Goal: Information Seeking & Learning: Learn about a topic

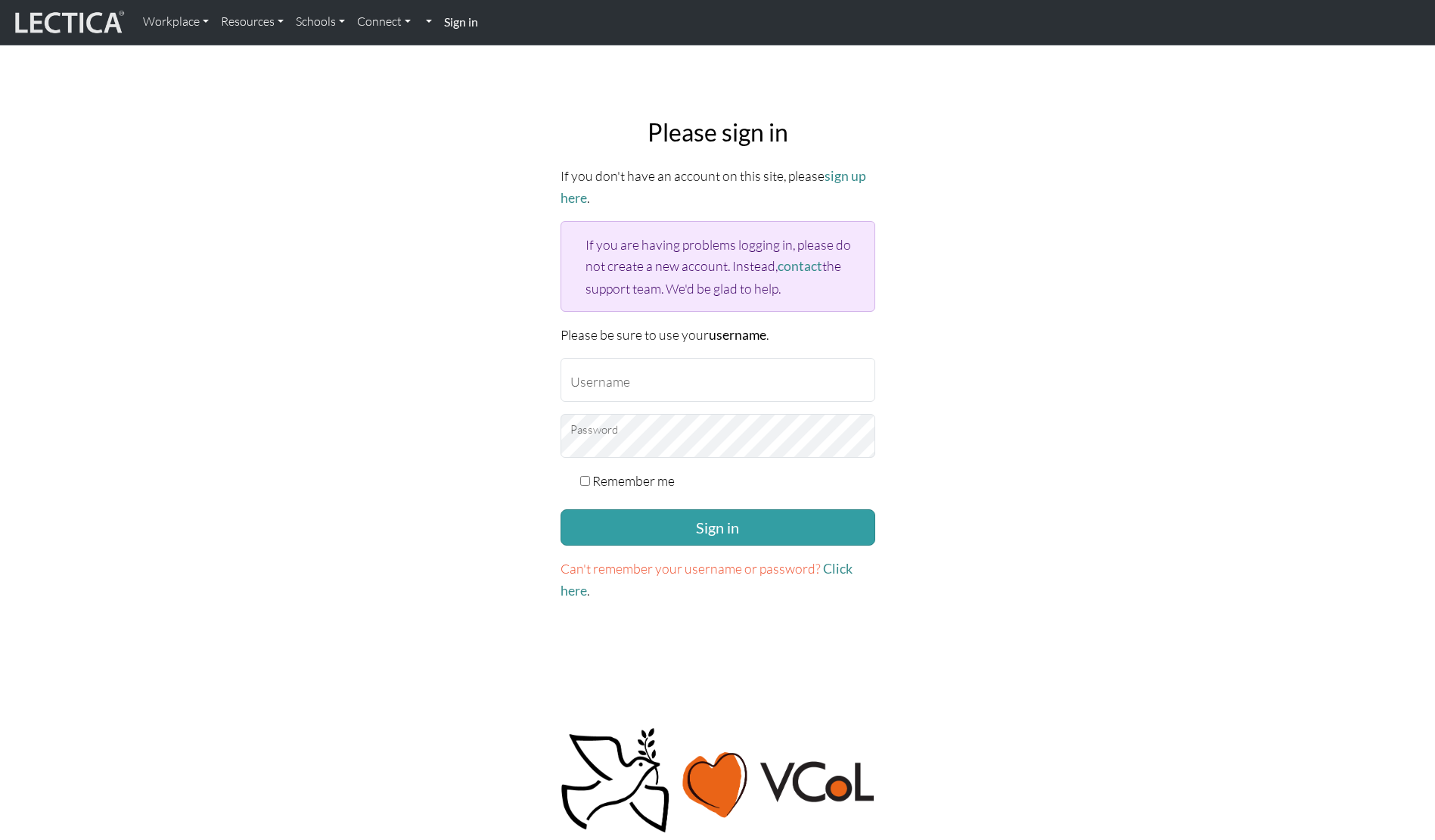
type input "[EMAIL_ADDRESS][DOMAIN_NAME]"
click at [698, 541] on form "If you don't have an account on this site, please sign up here . If you are hav…" at bounding box center [718, 383] width 315 height 436
click at [679, 526] on button "Sign in" at bounding box center [718, 528] width 315 height 37
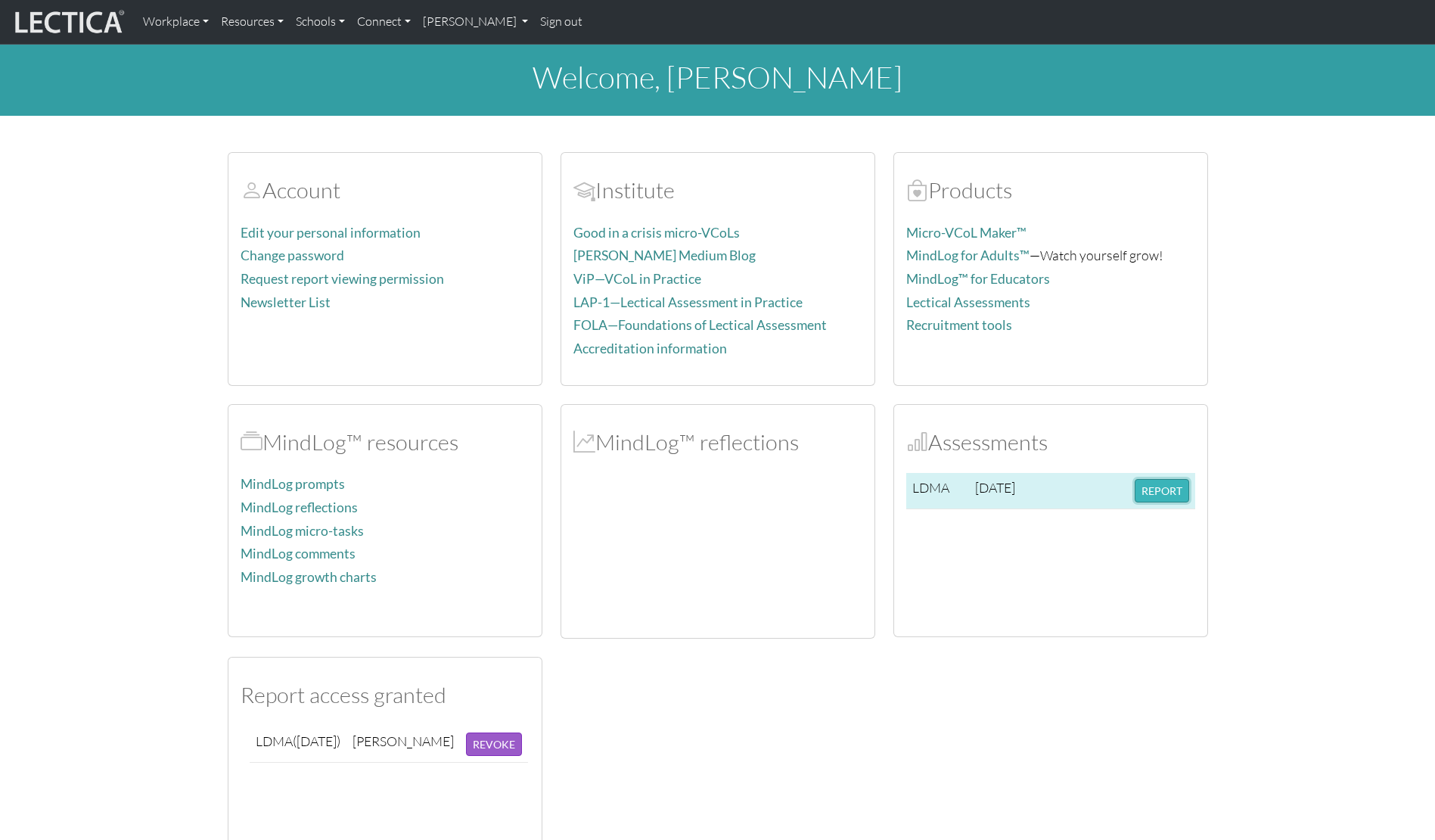
click at [1153, 497] on button "REPORT" at bounding box center [1162, 491] width 54 height 24
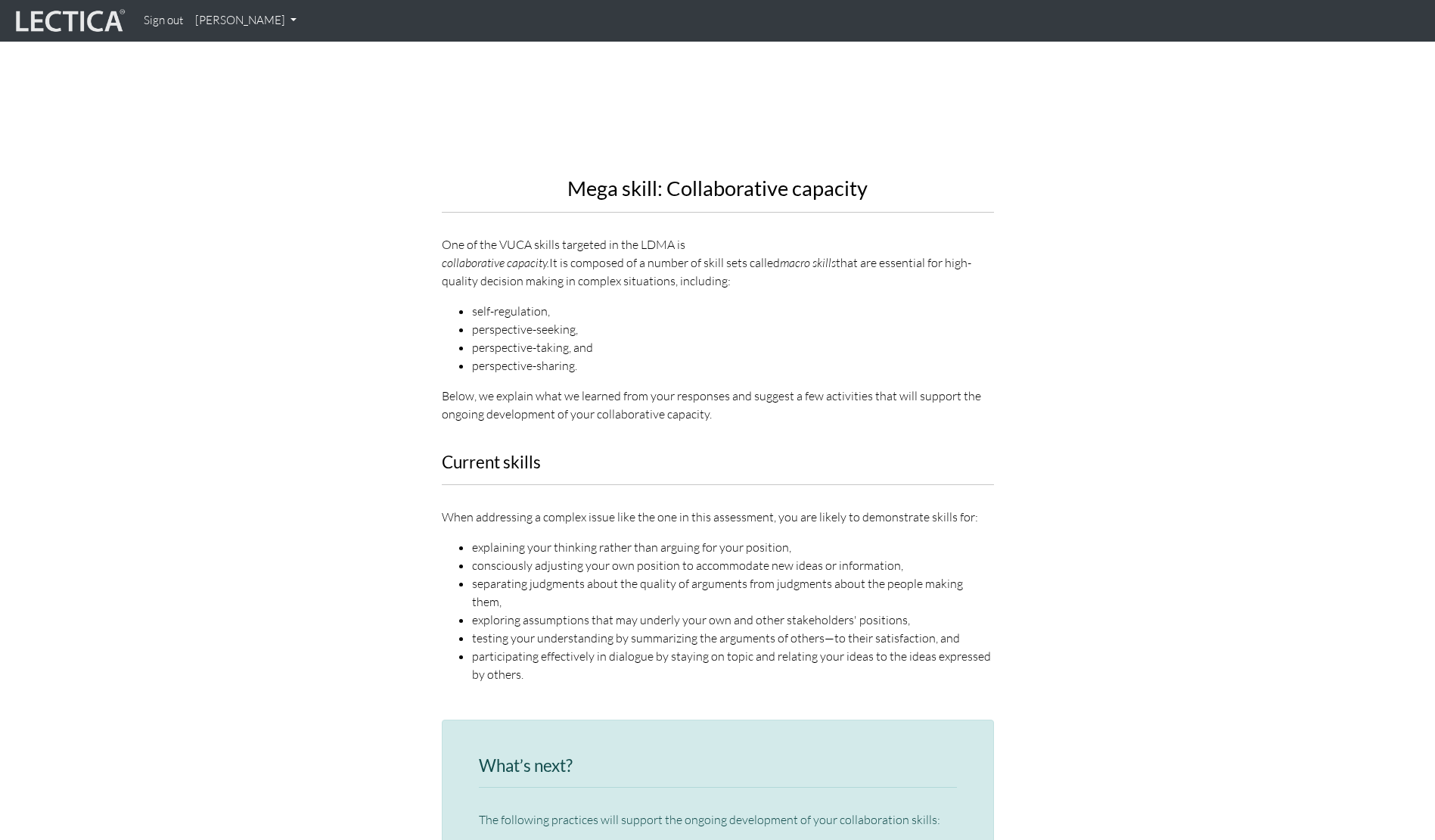
scroll to position [1567, 0]
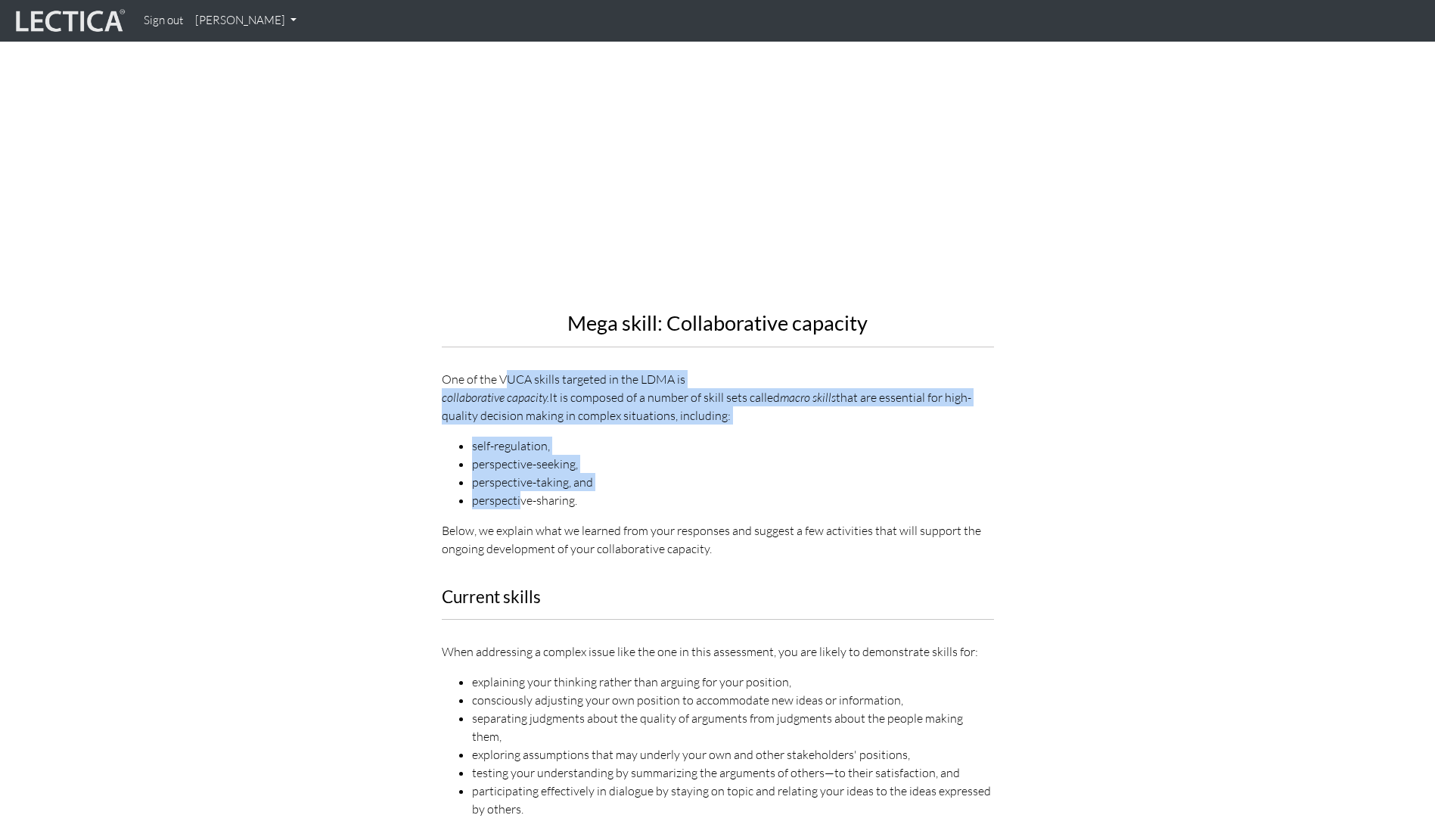
drag, startPoint x: 506, startPoint y: 356, endPoint x: 522, endPoint y: 456, distance: 101.3
click at [522, 457] on div "Mega skill: Collaborative capacity One of the VUCA skills targeted in the LDMA …" at bounding box center [718, 245] width 553 height 625
click at [522, 491] on li "perspective-sharing." at bounding box center [733, 500] width 522 height 18
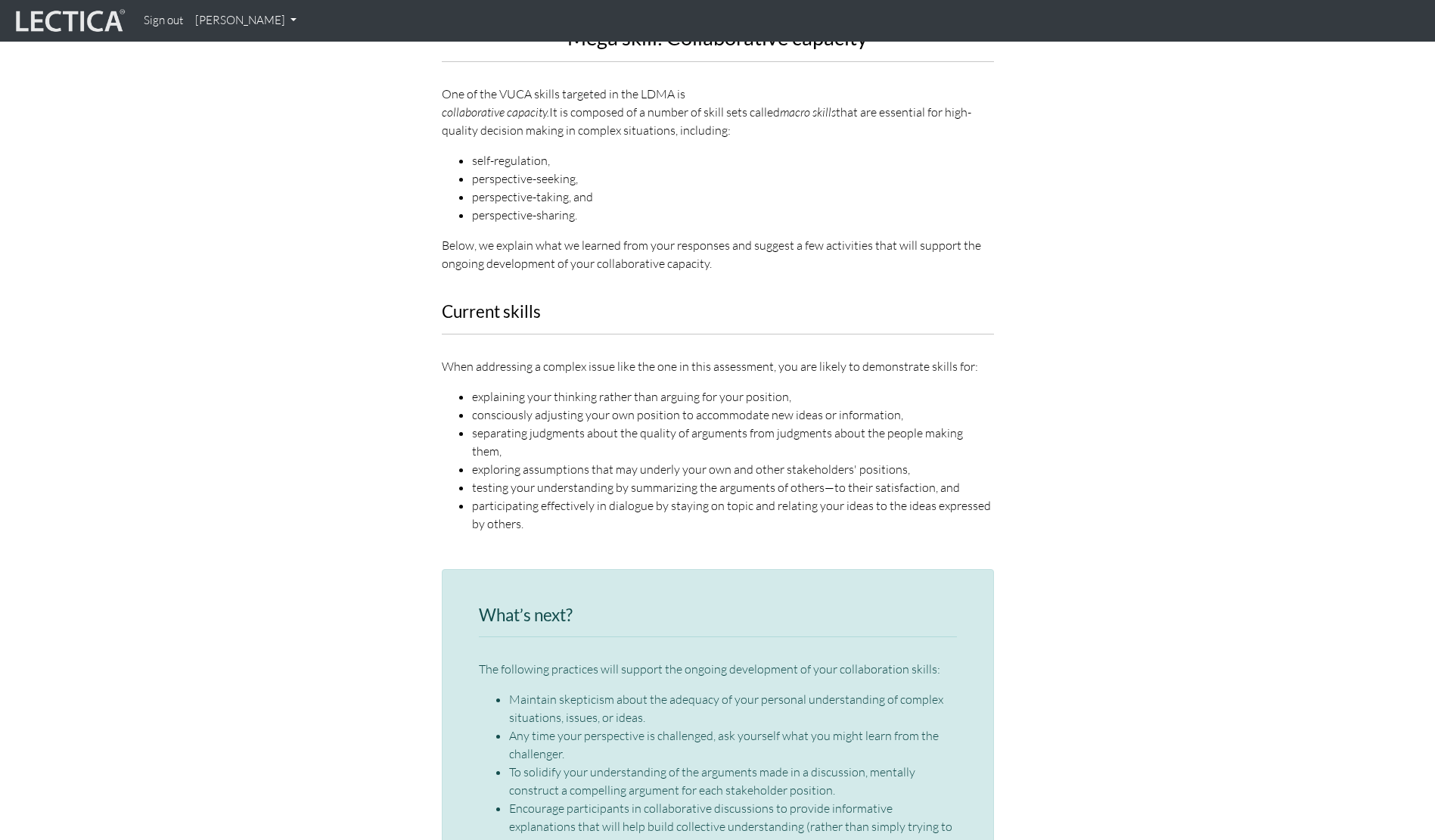
scroll to position [1865, 0]
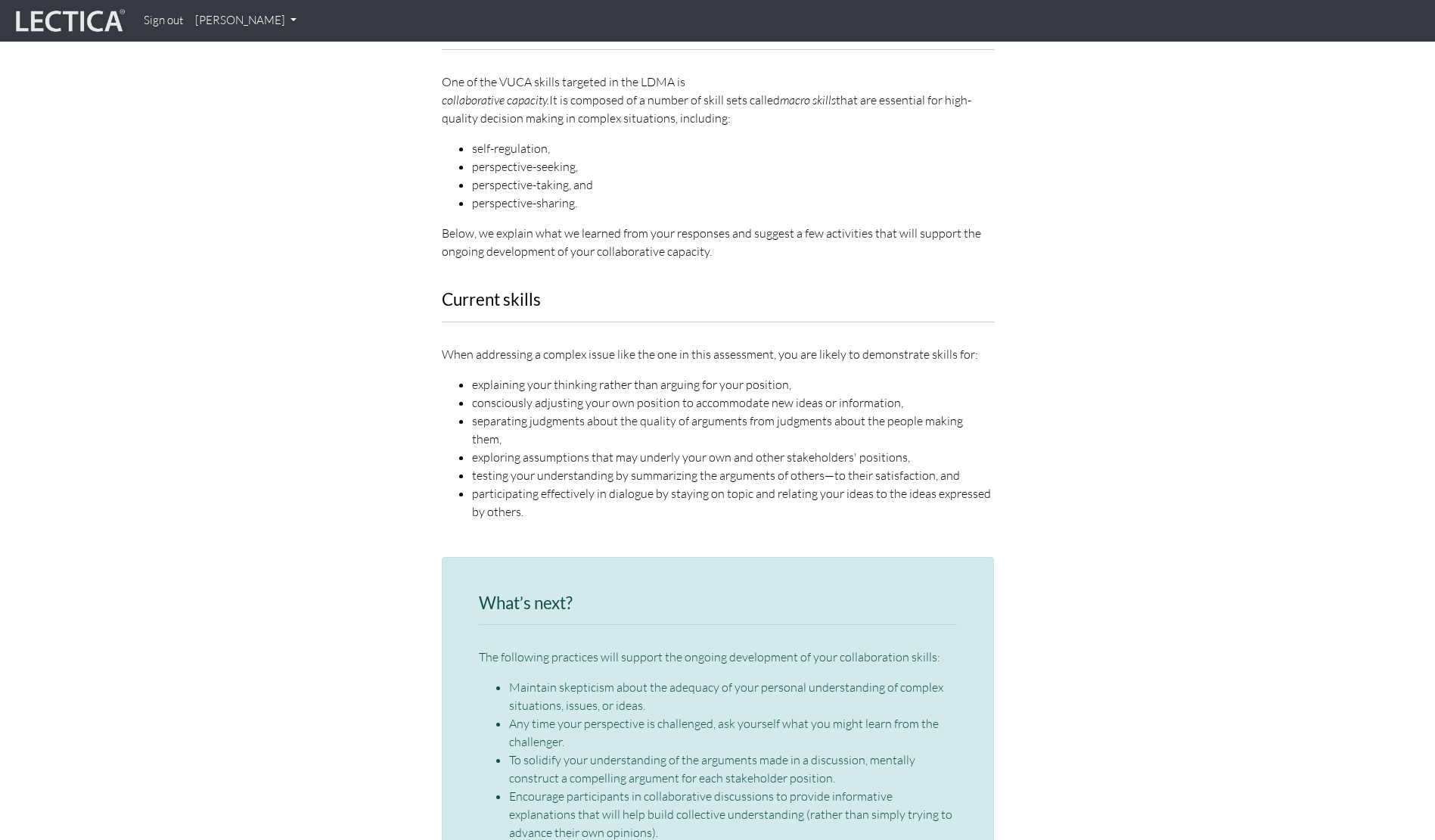
drag, startPoint x: 523, startPoint y: 357, endPoint x: 637, endPoint y: 457, distance: 151.6
click at [637, 457] on ul "explaining your thinking rather than arguing for your position, consciously adj…" at bounding box center [718, 448] width 553 height 146
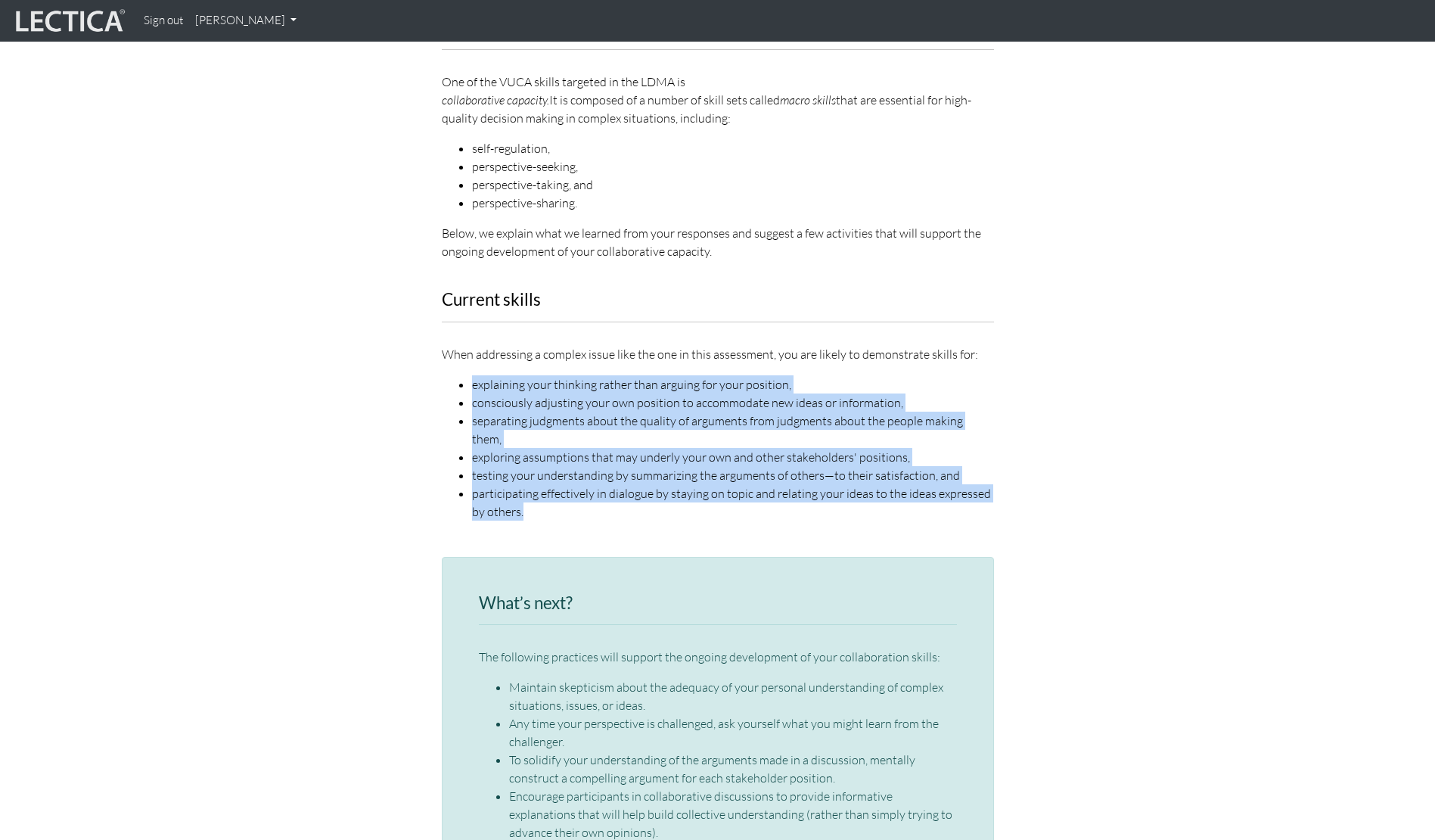
drag, startPoint x: 606, startPoint y: 453, endPoint x: 497, endPoint y: 337, distance: 159.2
click at [497, 345] on div "When addressing a complex issue like the one in this assessment, you are likely…" at bounding box center [718, 433] width 553 height 176
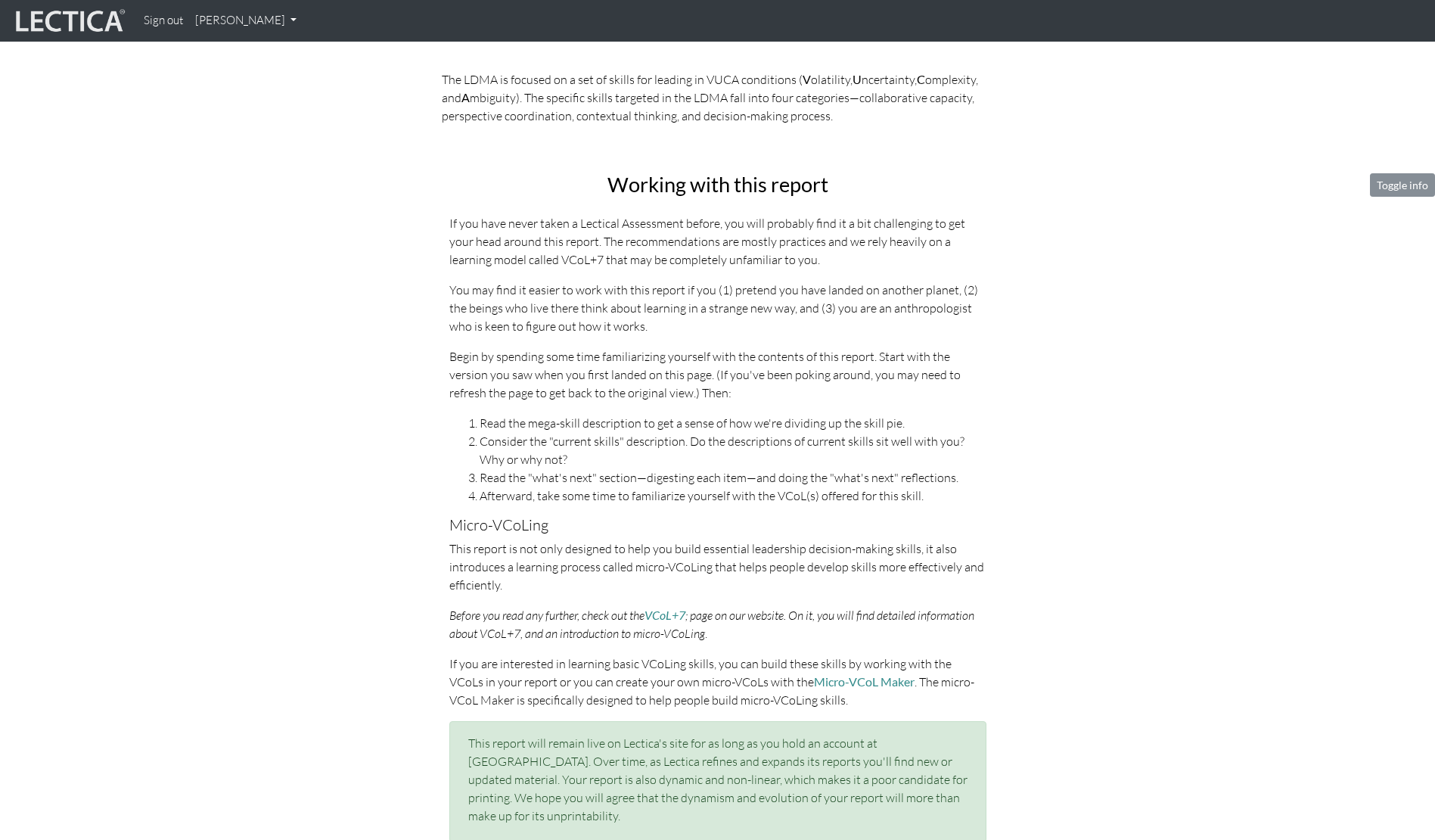
scroll to position [503, 0]
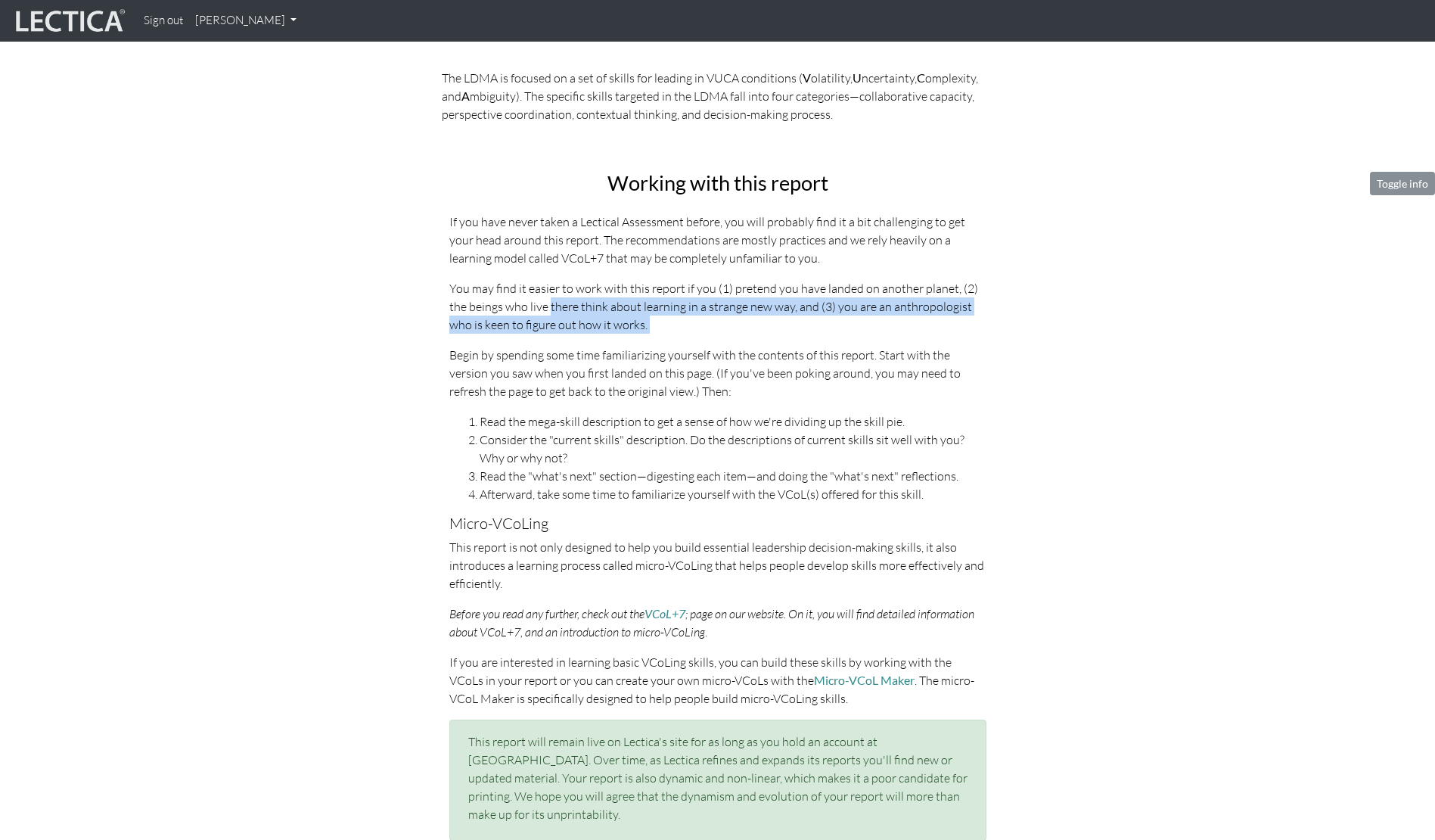
drag, startPoint x: 682, startPoint y: 334, endPoint x: 549, endPoint y: 306, distance: 135.9
click at [549, 306] on div "Working with this report If you have never taken a Lectical Assessment before, …" at bounding box center [718, 506] width 560 height 669
click at [549, 306] on p "You may find it easier to work with this report if you (1) pretend you have lan…" at bounding box center [718, 306] width 537 height 54
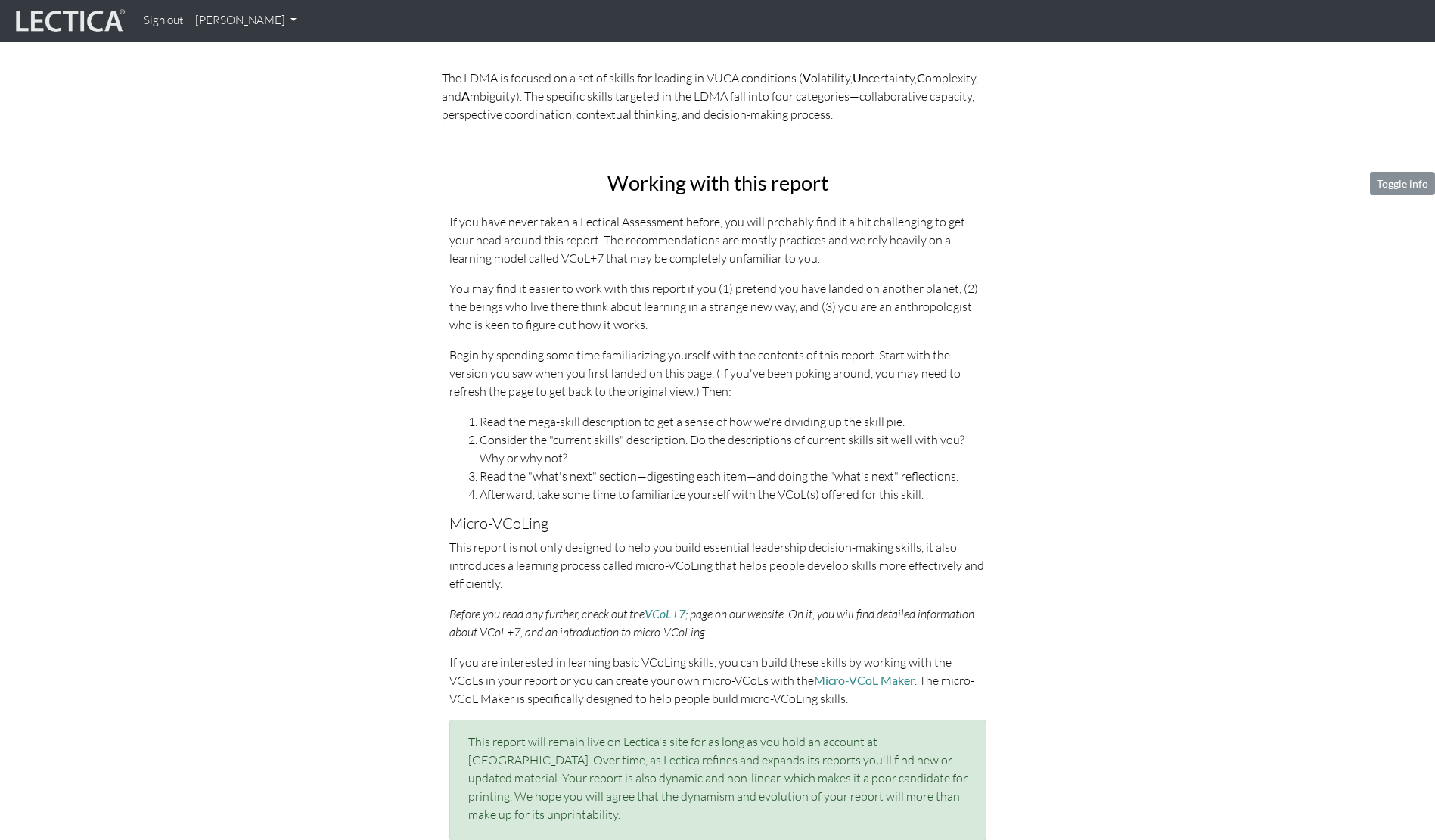
drag, startPoint x: 504, startPoint y: 288, endPoint x: 688, endPoint y: 445, distance: 241.9
click at [688, 445] on div "Working with this report If you have never taken a Lectical Assessment before, …" at bounding box center [718, 506] width 560 height 669
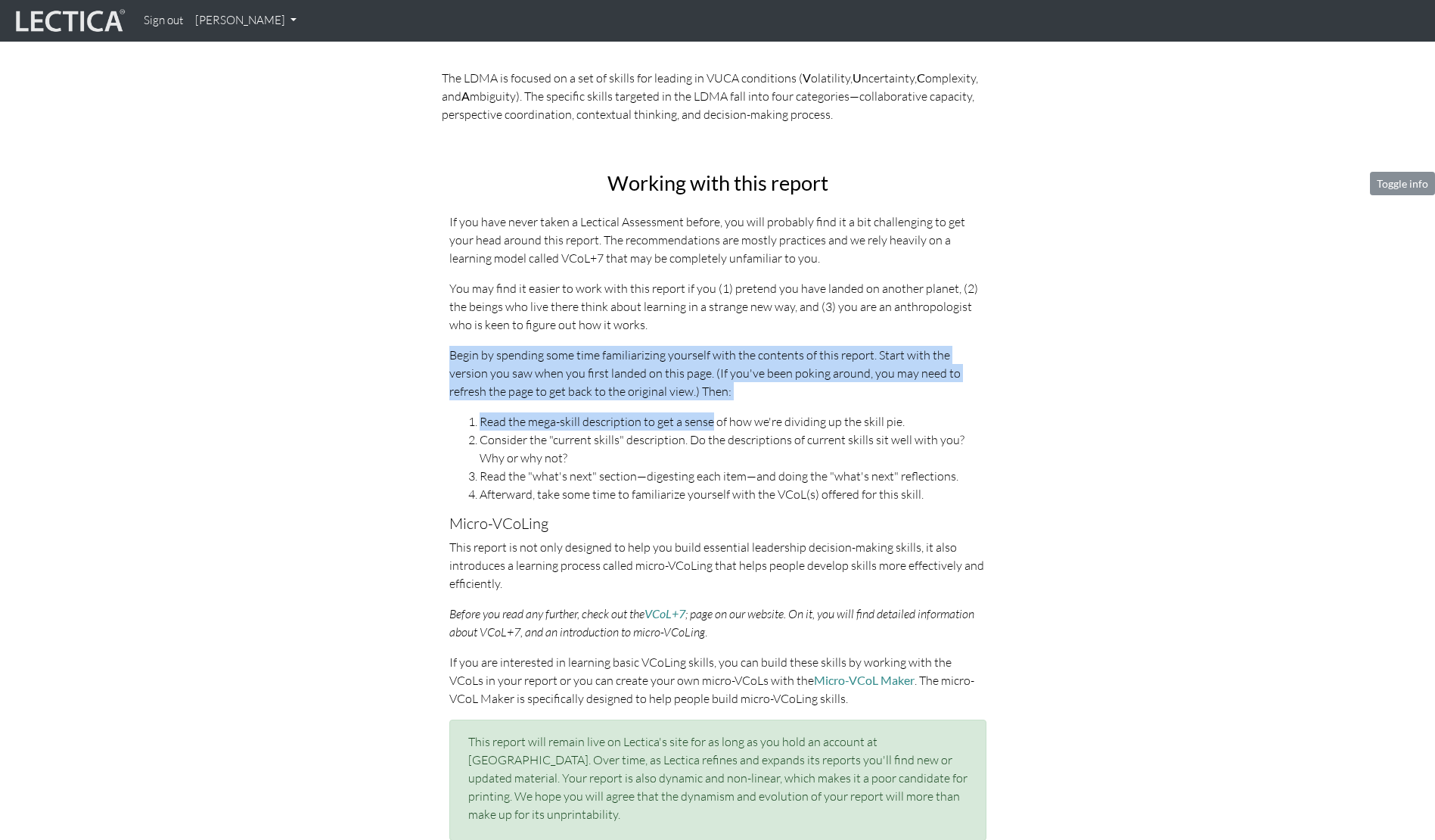
drag, startPoint x: 711, startPoint y: 420, endPoint x: 518, endPoint y: 334, distance: 211.3
click at [518, 334] on div "Working with this report If you have never taken a Lectical Assessment before, …" at bounding box center [718, 506] width 560 height 669
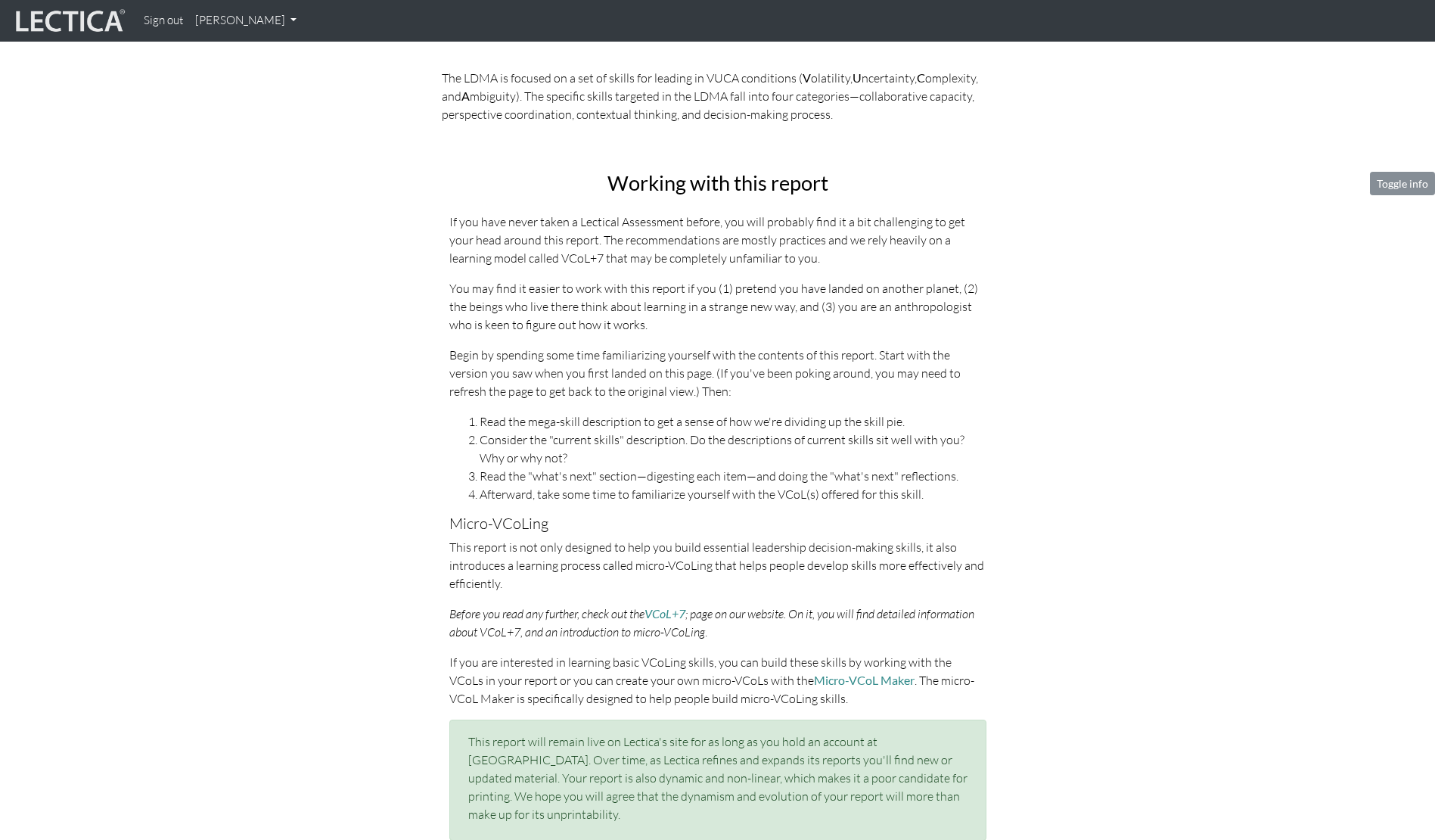
click at [519, 335] on div "Working with this report If you have never taken a Lectical Assessment before, …" at bounding box center [718, 506] width 560 height 669
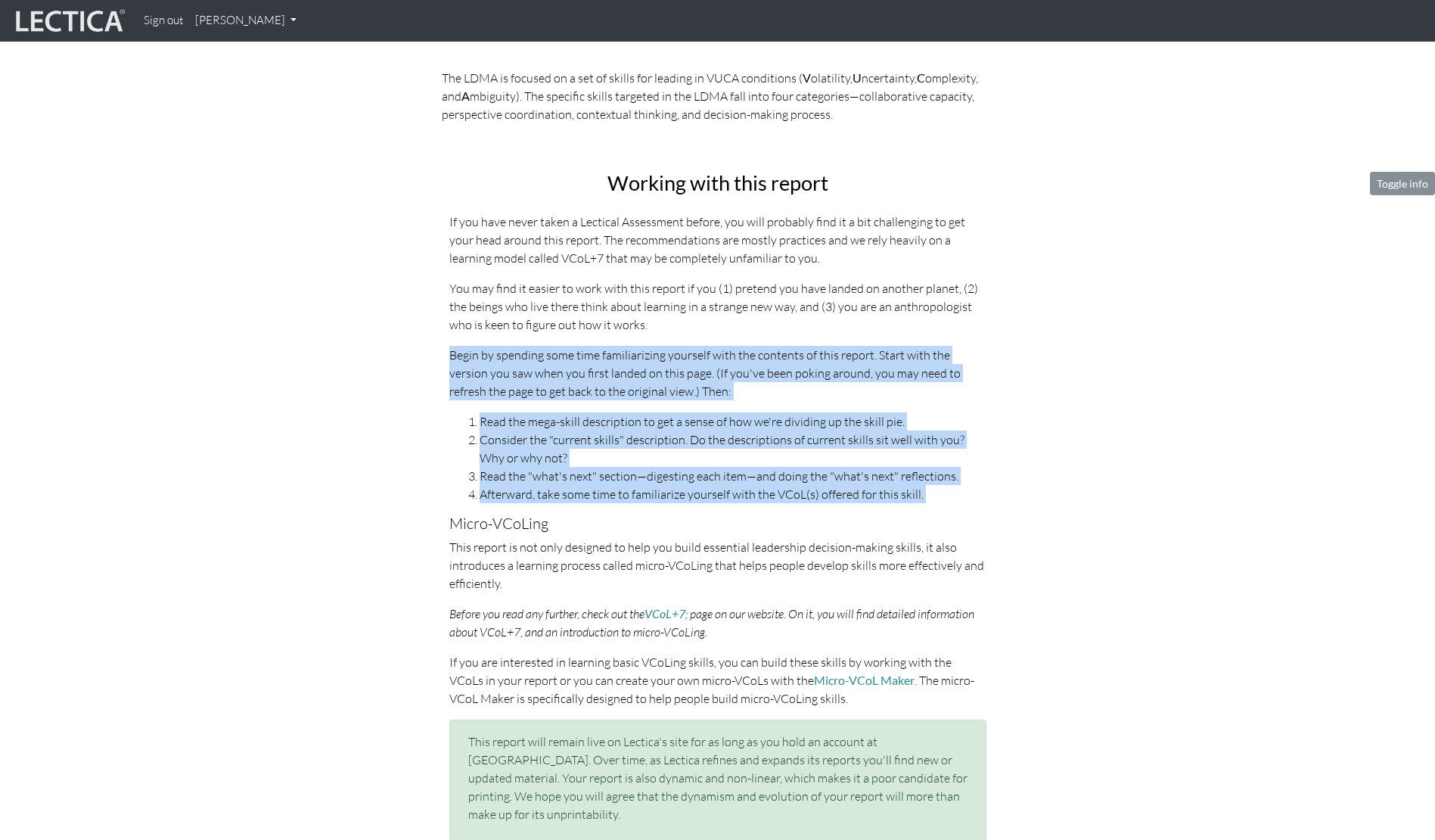
drag, startPoint x: 519, startPoint y: 345, endPoint x: 677, endPoint y: 510, distance: 228.4
click at [677, 510] on div "Working with this report If you have never taken a Lectical Assessment before, …" at bounding box center [718, 506] width 560 height 669
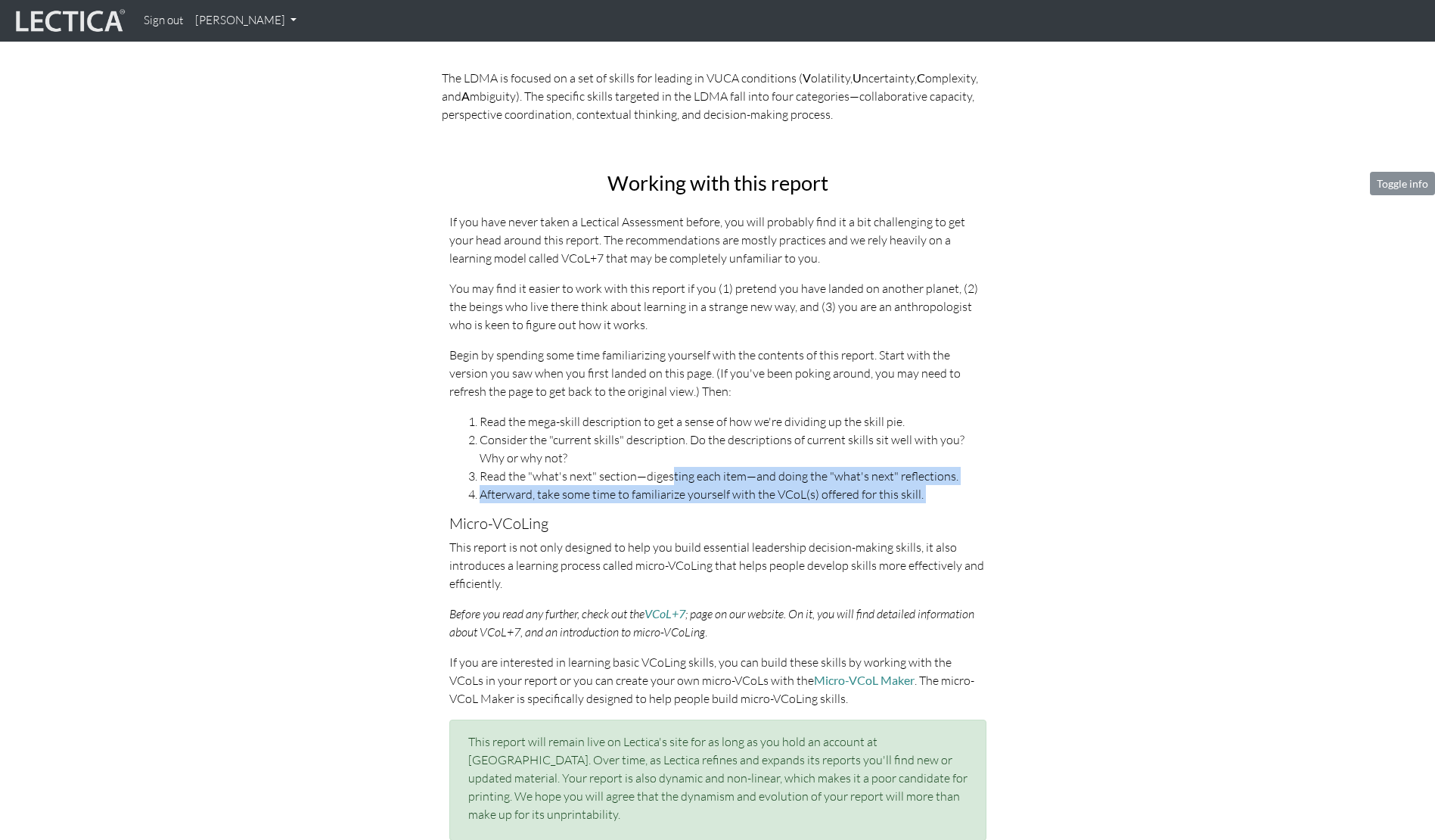
drag, startPoint x: 701, startPoint y: 508, endPoint x: 673, endPoint y: 480, distance: 39.6
click at [673, 480] on div "Working with this report If you have never taken a Lectical Assessment before, …" at bounding box center [718, 506] width 560 height 669
click at [673, 480] on li "Read the "what's next" section—digesting each item—and doing the "what's next" …" at bounding box center [733, 476] width 507 height 18
drag, startPoint x: 628, startPoint y: 465, endPoint x: 713, endPoint y: 540, distance: 113.4
click at [712, 540] on div "Working with this report If you have never taken a Lectical Assessment before, …" at bounding box center [718, 506] width 560 height 669
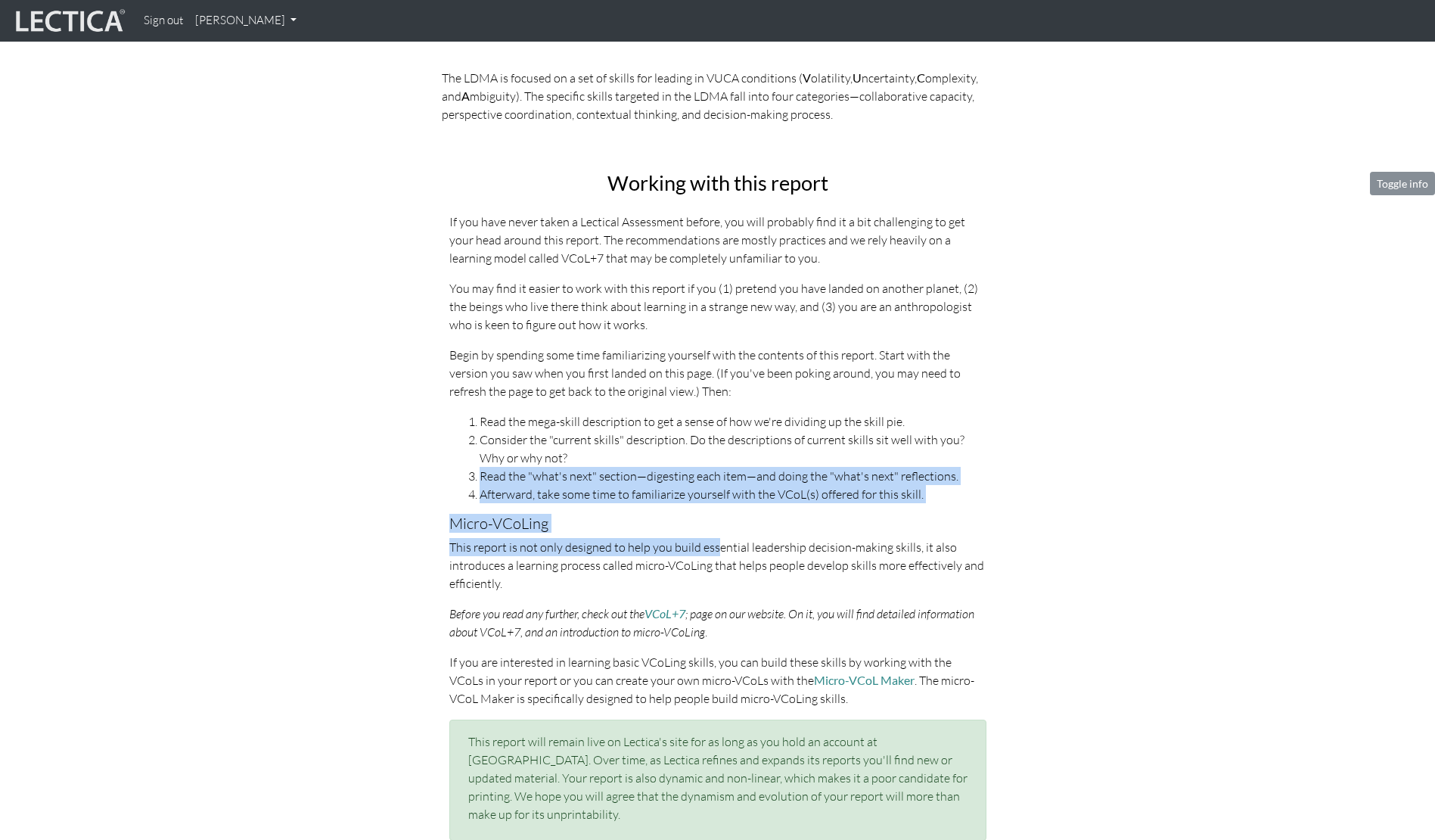
click at [713, 540] on p "This report is not only designed to help you build essential leadership decisio…" at bounding box center [718, 564] width 537 height 54
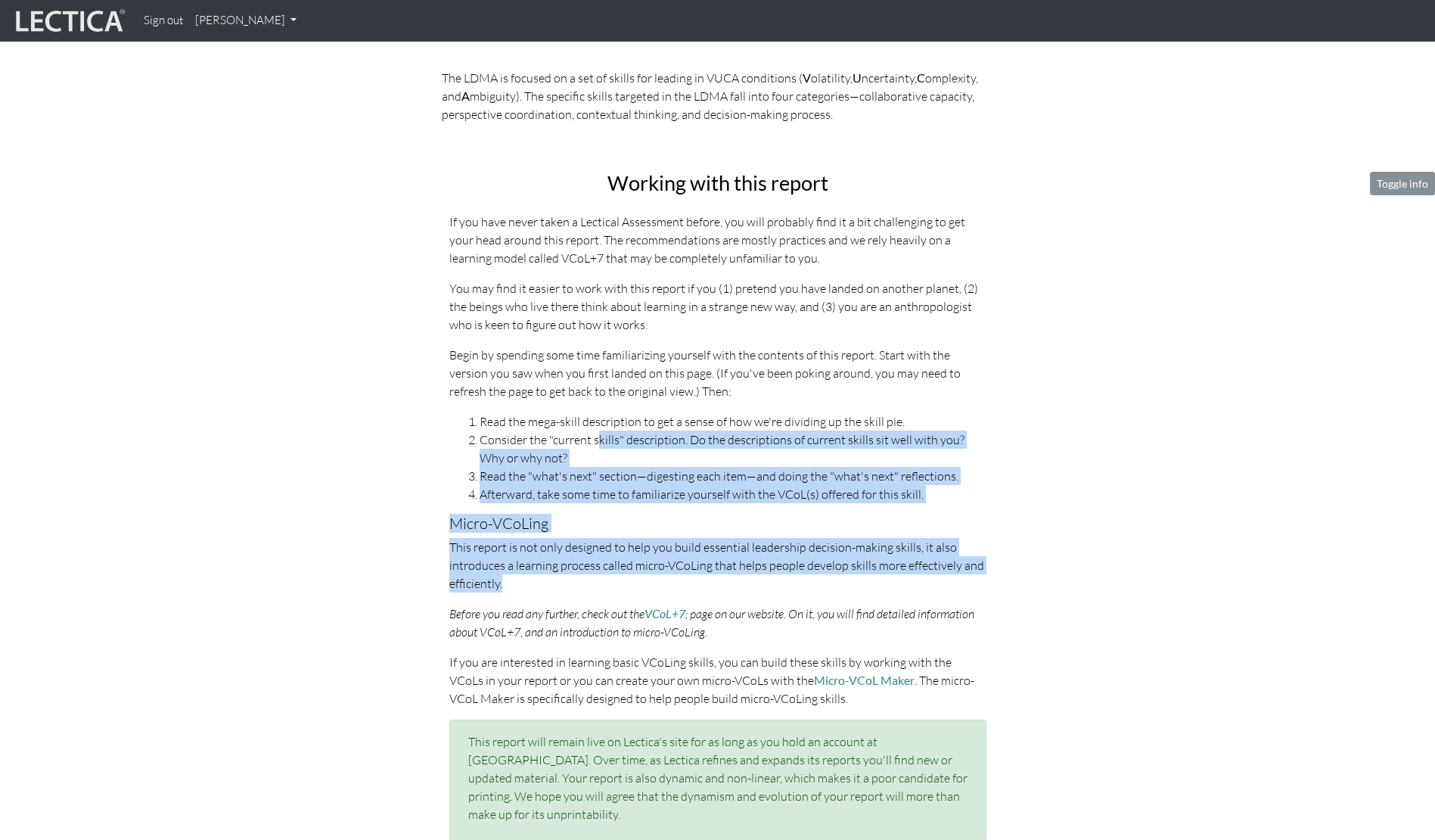
drag, startPoint x: 748, startPoint y: 584, endPoint x: 597, endPoint y: 436, distance: 211.4
click at [597, 436] on div "Working with this report If you have never taken a Lectical Assessment before, …" at bounding box center [718, 506] width 560 height 669
click at [597, 436] on li "Consider the "current skills" description. Do the descriptions of current skill…" at bounding box center [733, 449] width 507 height 37
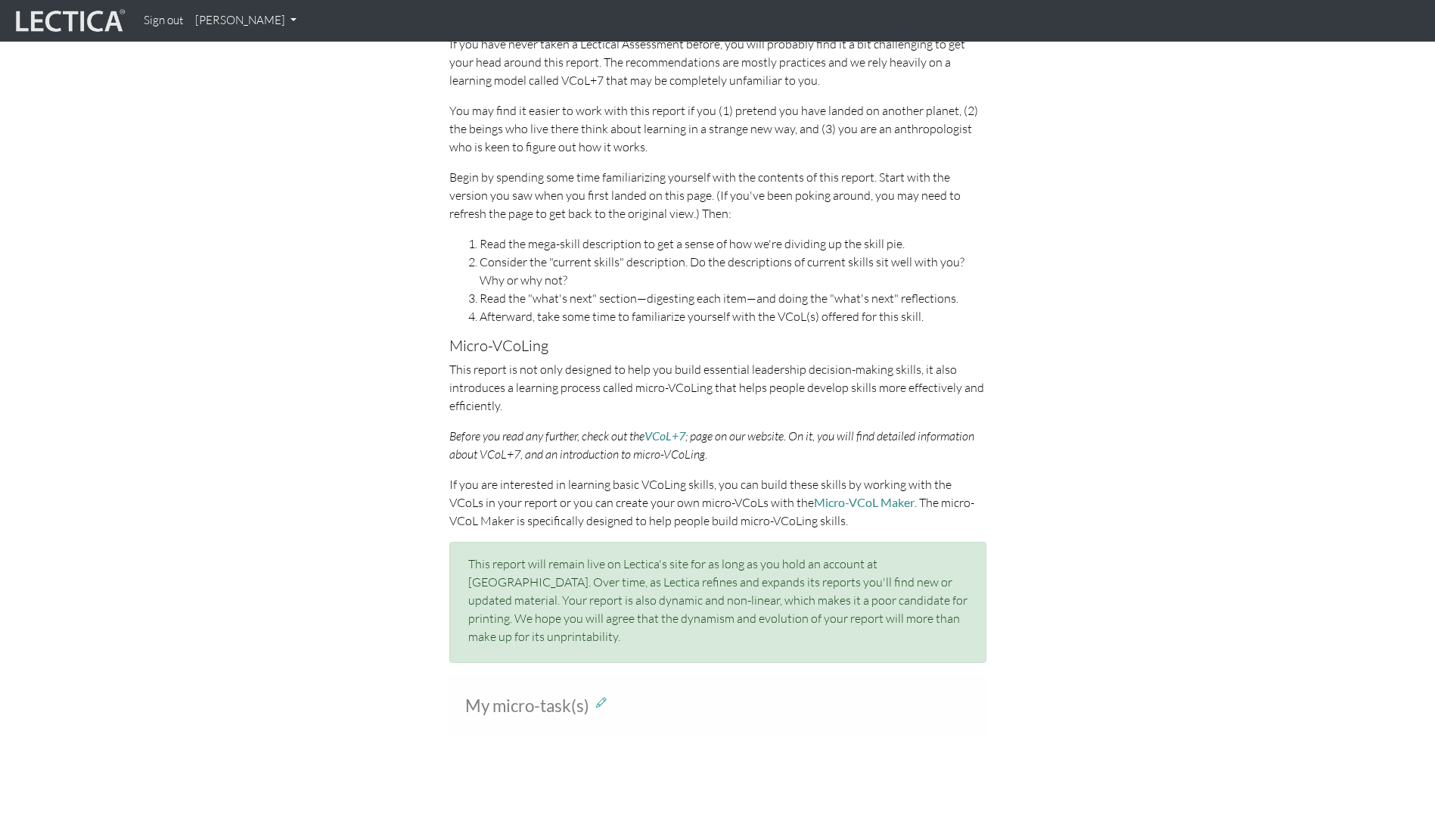
scroll to position [809, 0]
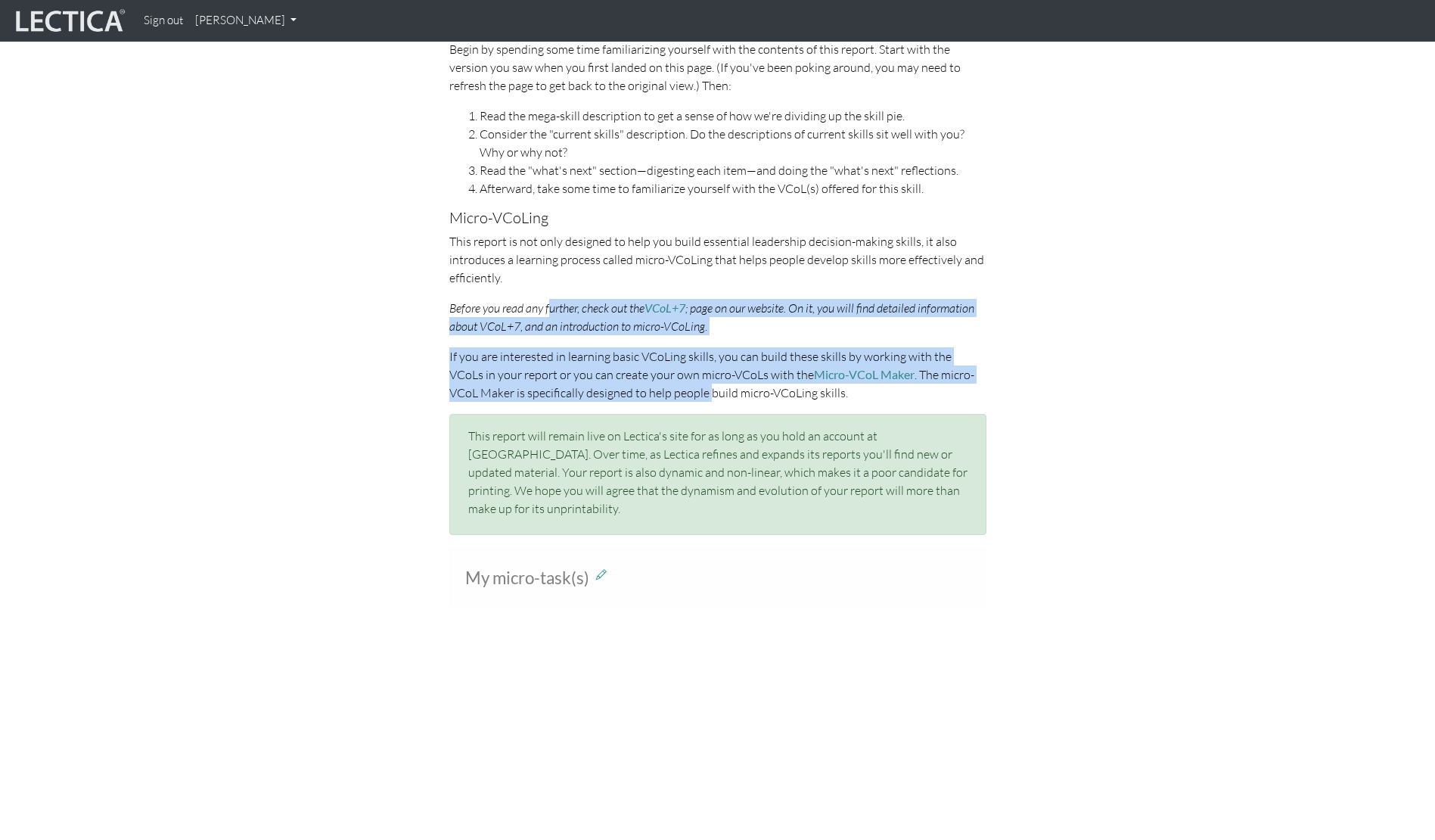
drag, startPoint x: 550, startPoint y: 306, endPoint x: 677, endPoint y: 396, distance: 155.7
click at [677, 396] on div "Working with this report If you have never taken a Lectical Assessment before, …" at bounding box center [718, 201] width 560 height 669
click at [677, 396] on p "If you are interested in learning basic VCoLing skills, you can build these ski…" at bounding box center [718, 374] width 537 height 54
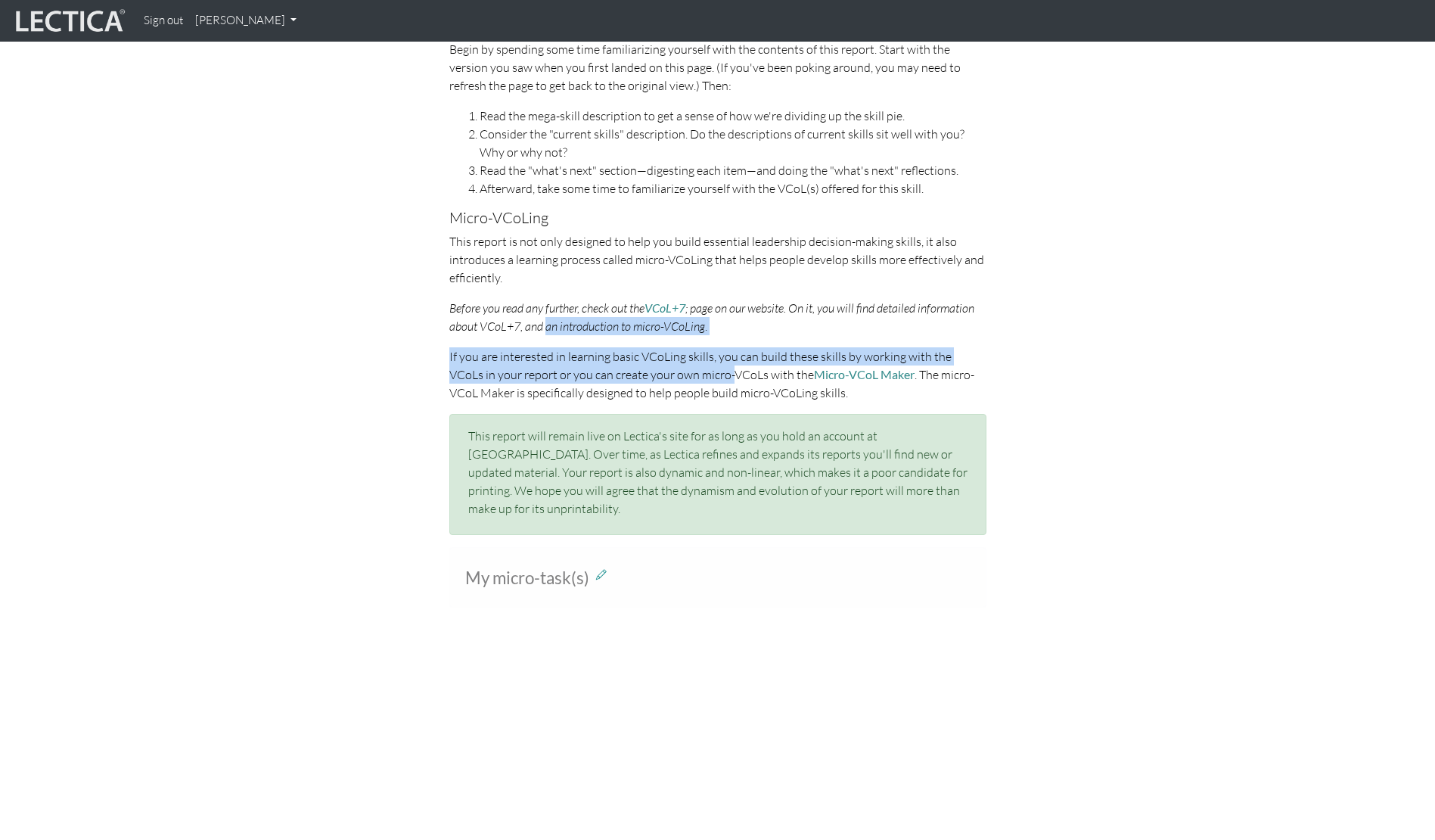
drag, startPoint x: 699, startPoint y: 370, endPoint x: 545, endPoint y: 332, distance: 158.6
click at [545, 332] on div "Working with this report If you have never taken a Lectical Assessment before, …" at bounding box center [718, 201] width 560 height 669
click at [545, 332] on em "Before you read any further, check out the VCoL+7 ; page on our website. On it,…" at bounding box center [712, 317] width 525 height 33
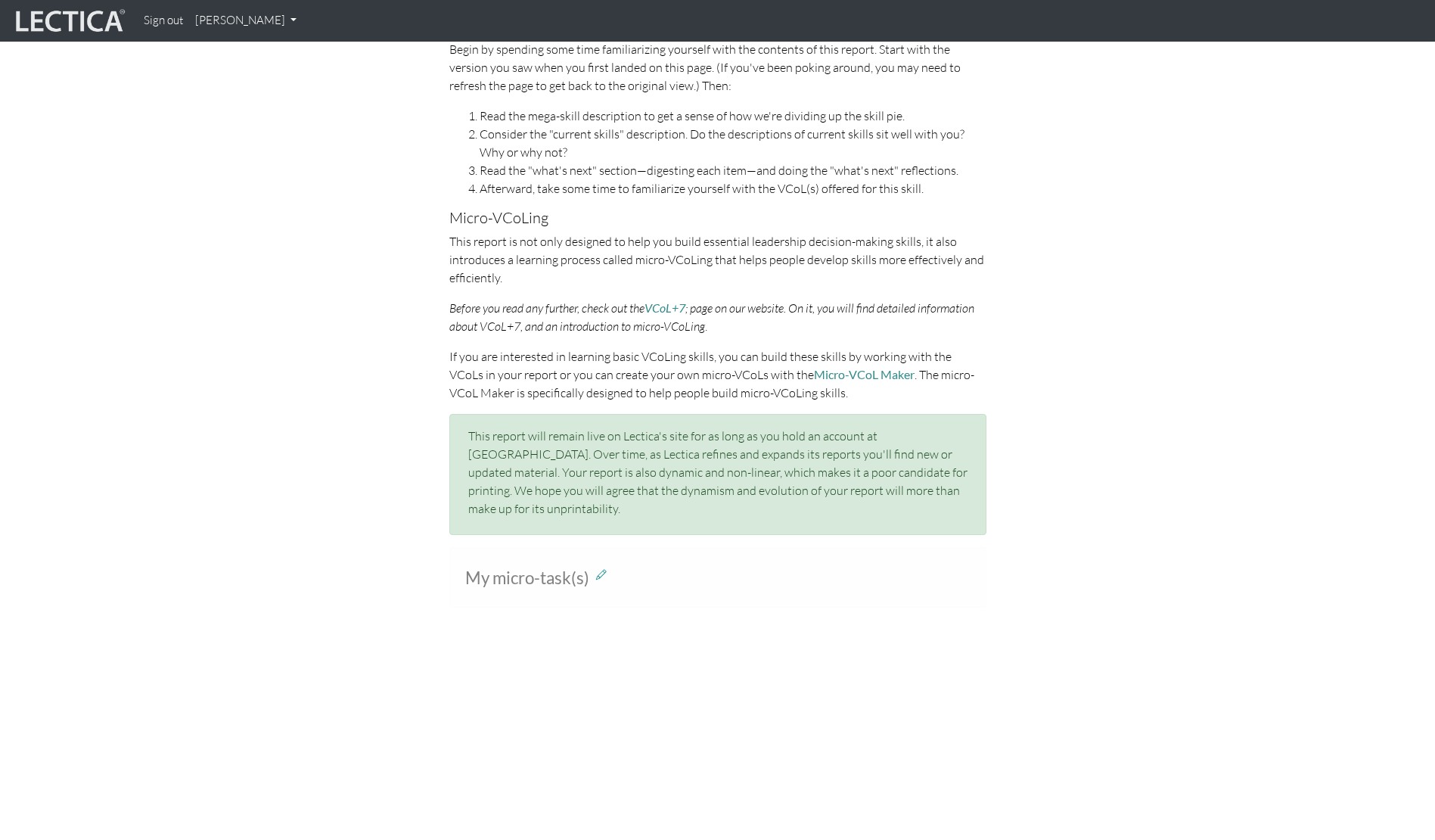
drag, startPoint x: 580, startPoint y: 429, endPoint x: 706, endPoint y: 526, distance: 159.0
click at [708, 531] on section "Toggle info Working with this report If you have never taken a Lectical Assessm…" at bounding box center [718, 243] width 1435 height 753
drag, startPoint x: 748, startPoint y: 497, endPoint x: 621, endPoint y: 474, distance: 129.1
click at [621, 474] on p "This report will remain live on Lectica's site for as long as you hold an accou…" at bounding box center [718, 472] width 499 height 91
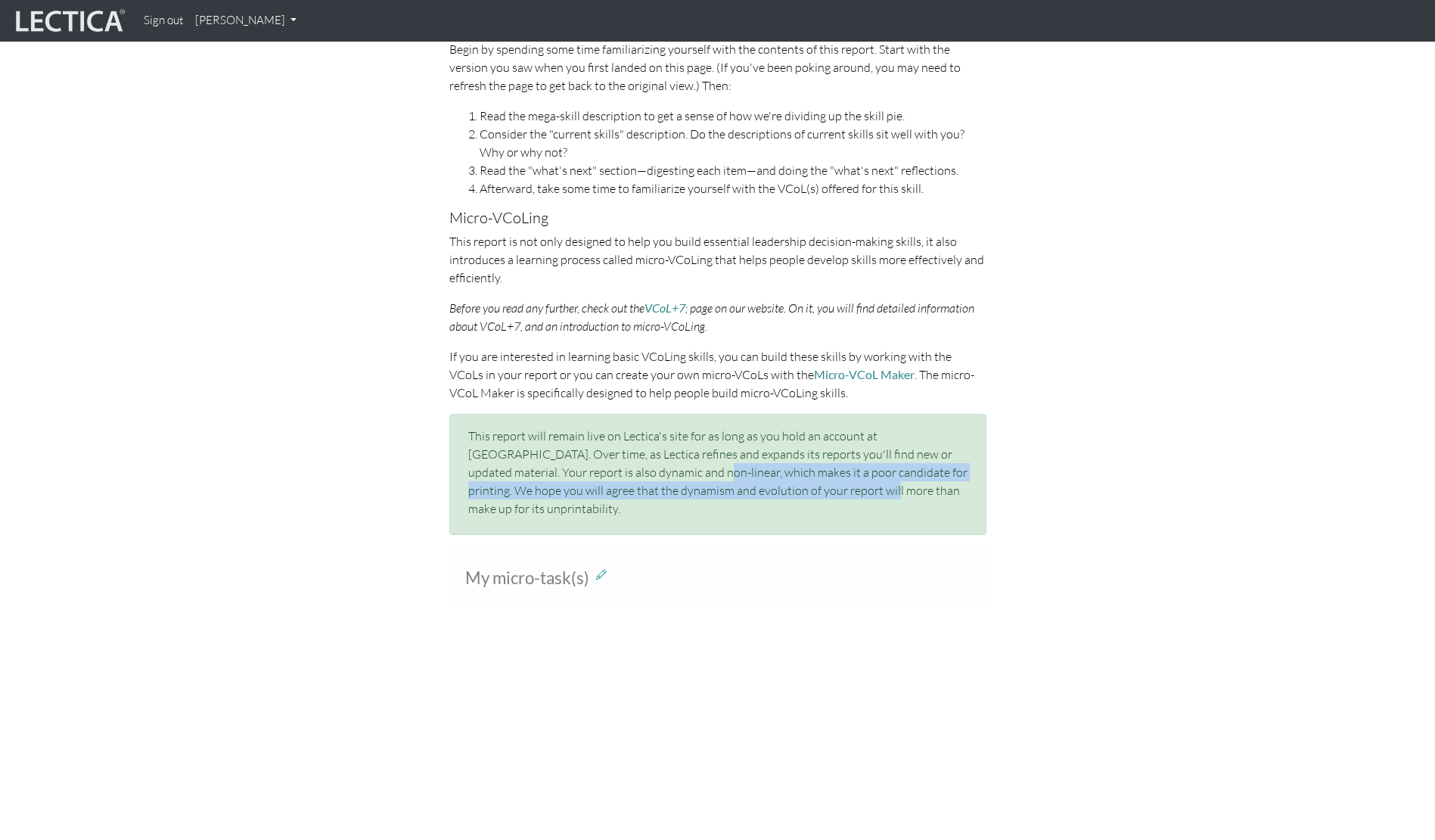
drag, startPoint x: 613, startPoint y: 470, endPoint x: 775, endPoint y: 485, distance: 162.7
click at [775, 485] on p "This report will remain live on Lectica's site for as long as you hold an accou…" at bounding box center [718, 472] width 499 height 91
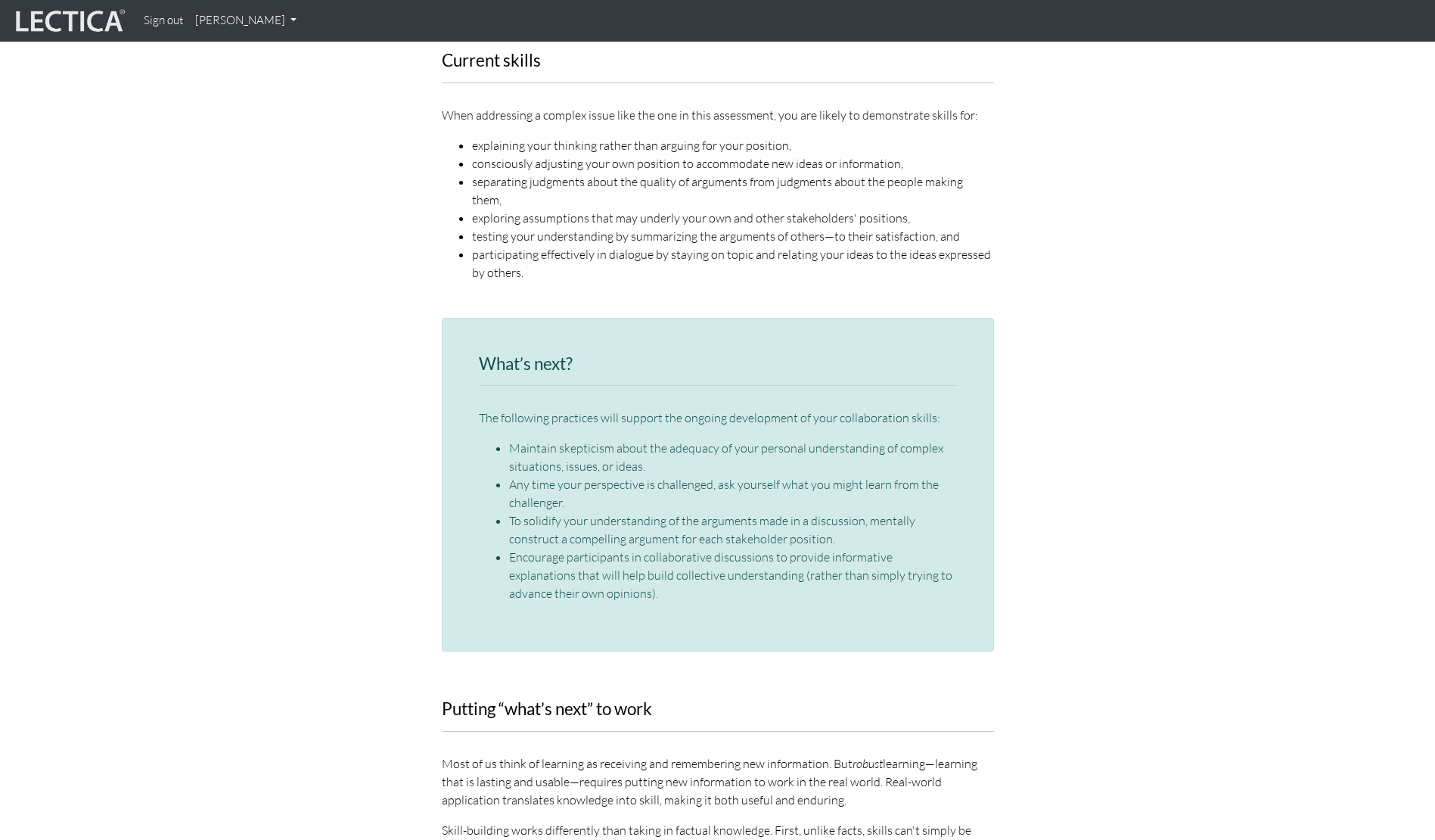
scroll to position [2113, 0]
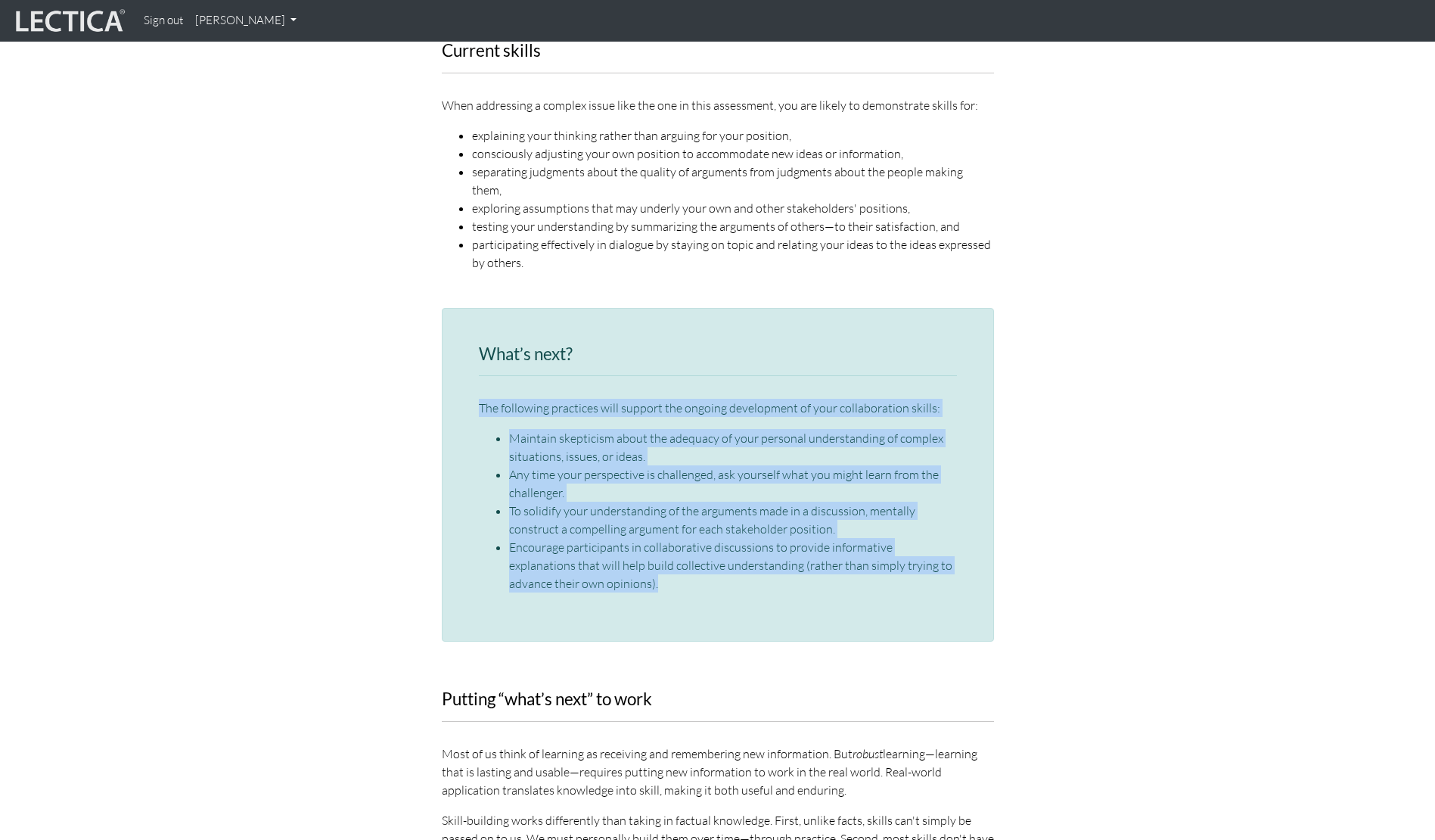
drag, startPoint x: 474, startPoint y: 347, endPoint x: 668, endPoint y: 540, distance: 273.7
click at [668, 540] on div "What’s next? The following practices will support the ongoing development of yo…" at bounding box center [718, 475] width 553 height 334
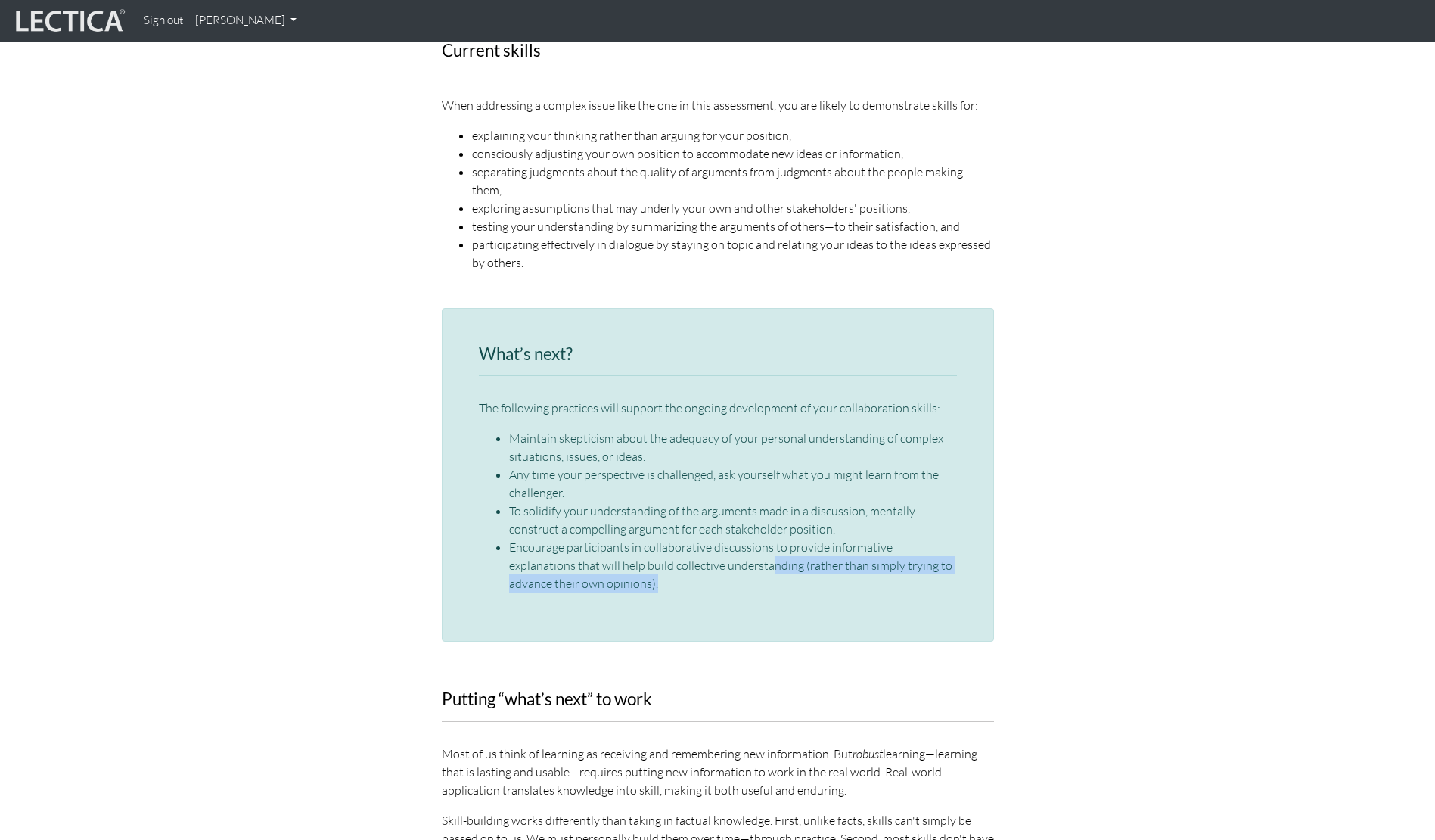
drag, startPoint x: 687, startPoint y: 540, endPoint x: 704, endPoint y: 502, distance: 41.6
click at [704, 502] on div "What’s next? The following practices will support the ongoing development of yo…" at bounding box center [718, 475] width 553 height 334
click at [704, 538] on li "Encourage participants in collaborative discussions to provide informative expl…" at bounding box center [733, 564] width 448 height 54
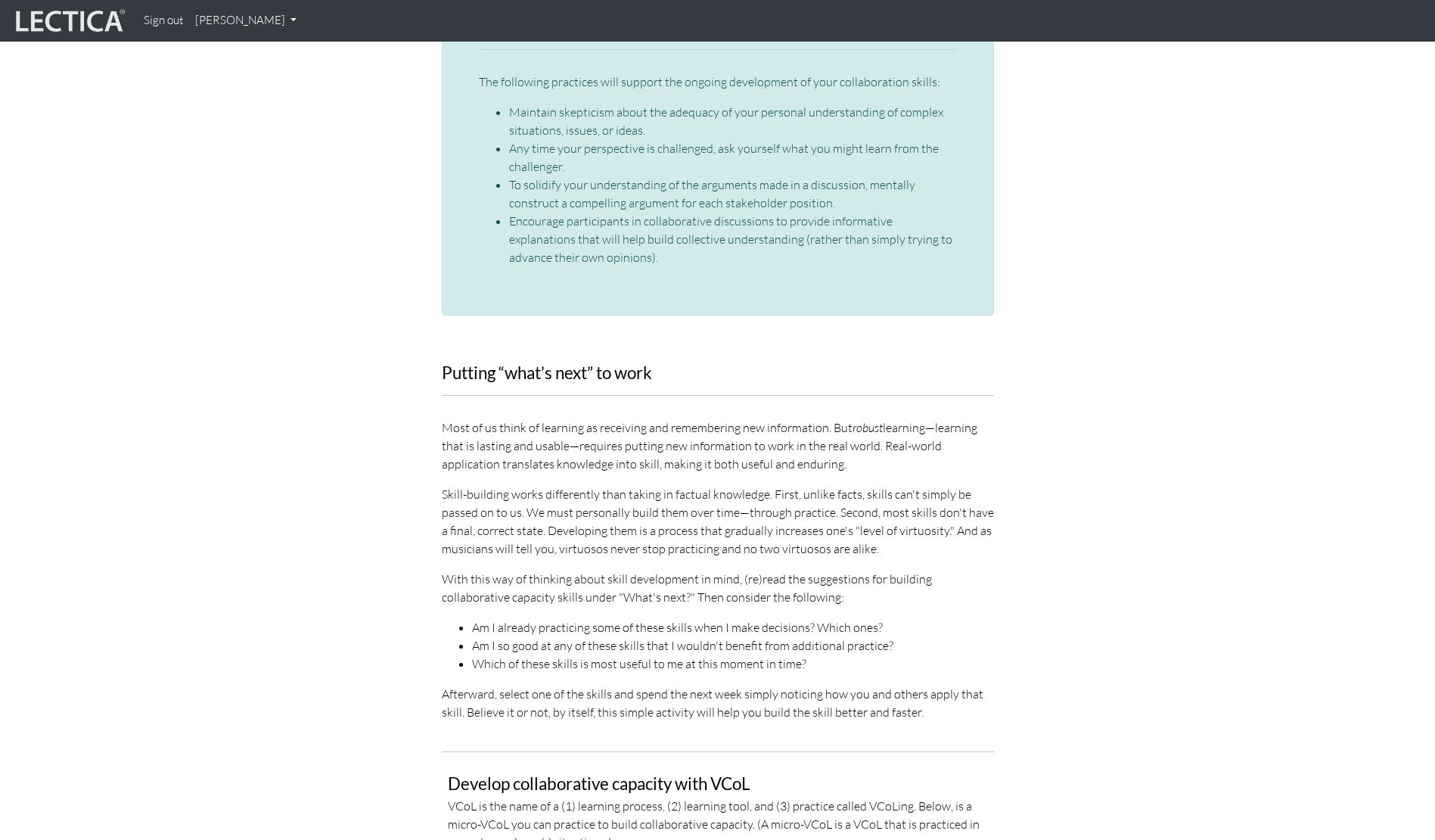
scroll to position [2440, 0]
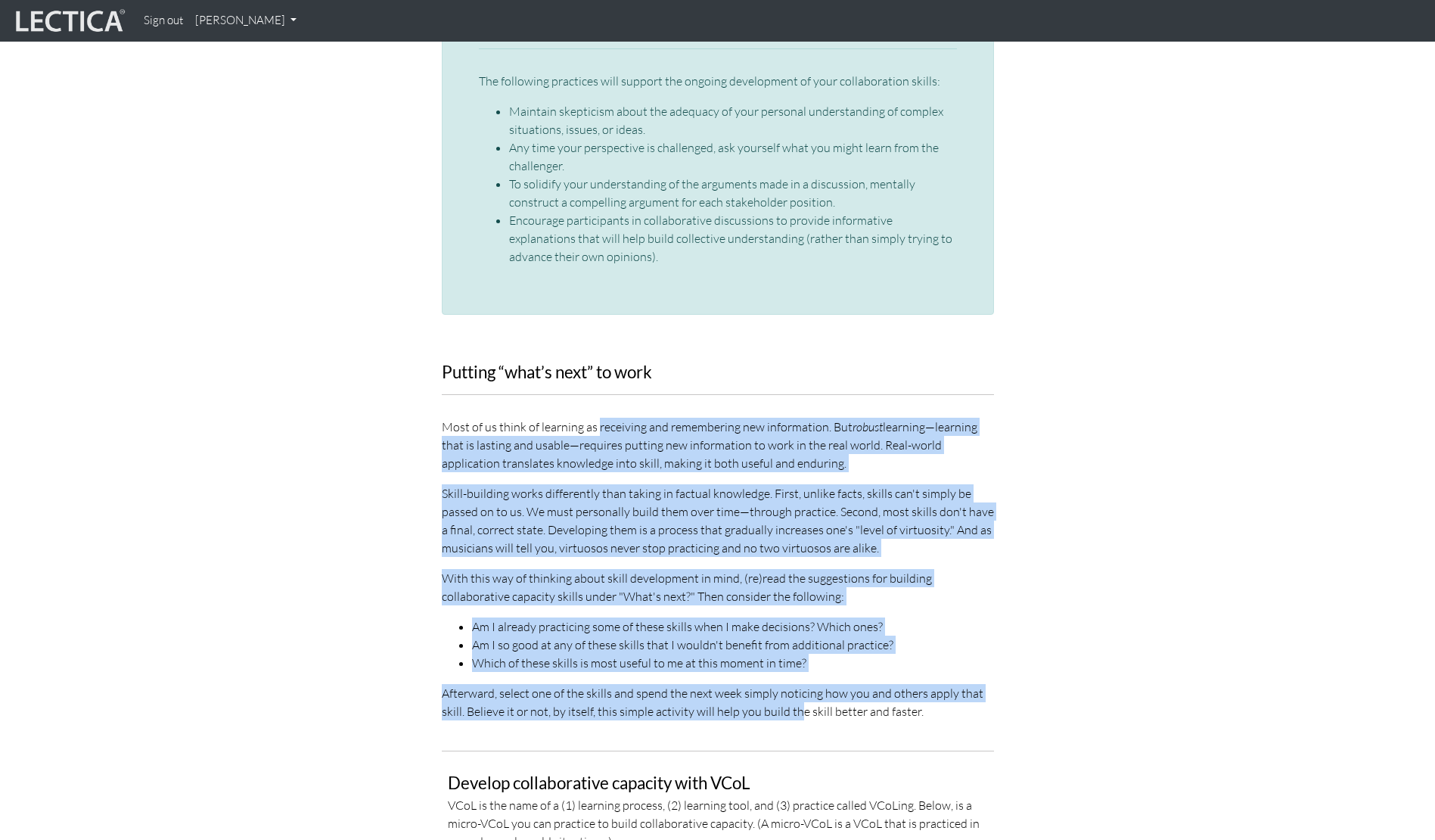
drag, startPoint x: 598, startPoint y: 371, endPoint x: 797, endPoint y: 651, distance: 343.5
click at [797, 651] on div "Putting “what’s next” to work Most of us think of learning as receiving and rem…" at bounding box center [718, 541] width 553 height 357
click at [797, 683] on p "Afterward, select one of the skills and spend the next week simply noticing how…" at bounding box center [718, 702] width 553 height 37
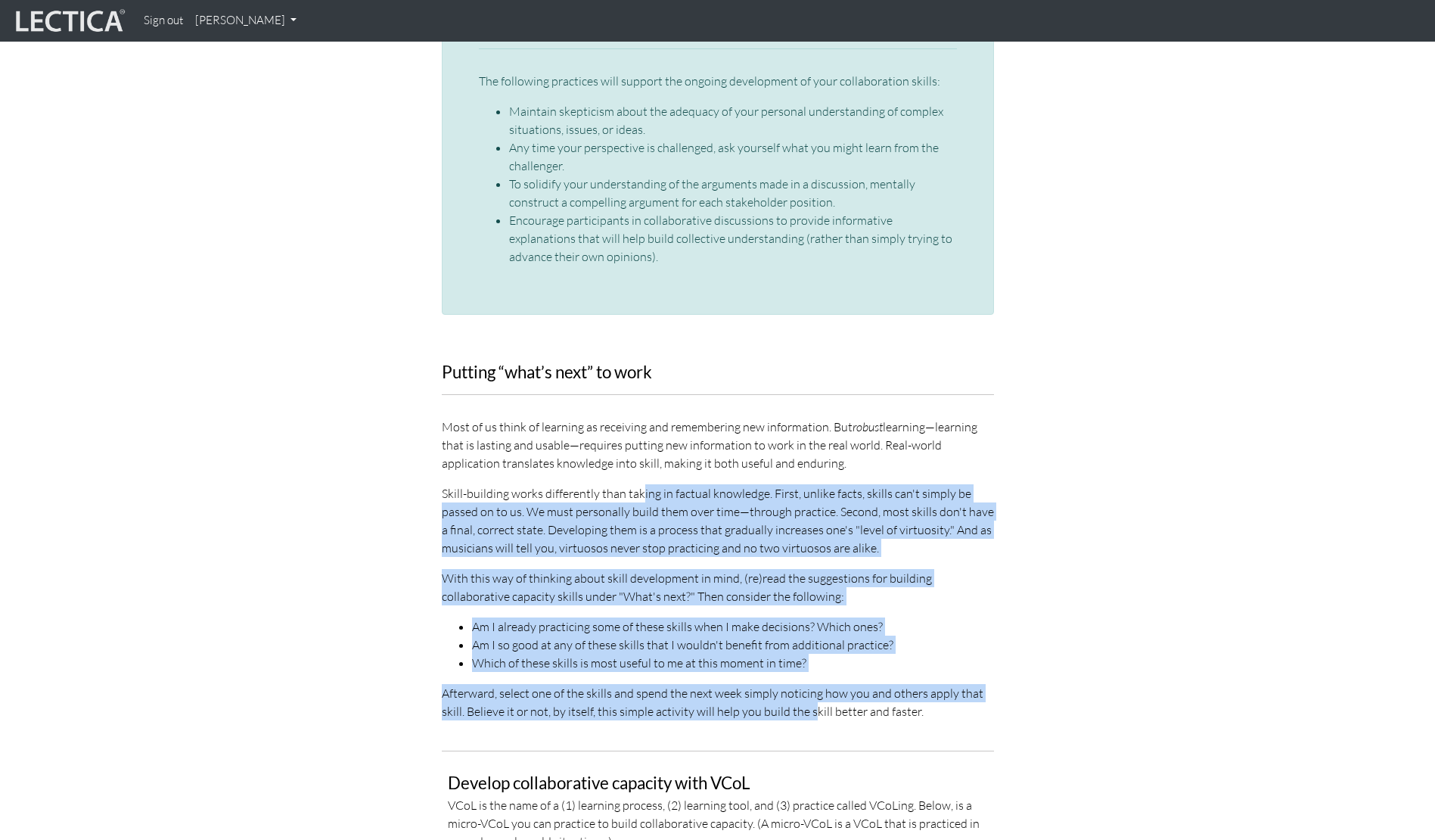
drag, startPoint x: 810, startPoint y: 662, endPoint x: 641, endPoint y: 444, distance: 275.8
click at [641, 444] on div "Putting “what’s next” to work Most of us think of learning as receiving and rem…" at bounding box center [718, 541] width 553 height 357
click at [641, 484] on p "Skill-building works differently than taking in factual knowledge. First, unlik…" at bounding box center [718, 519] width 553 height 72
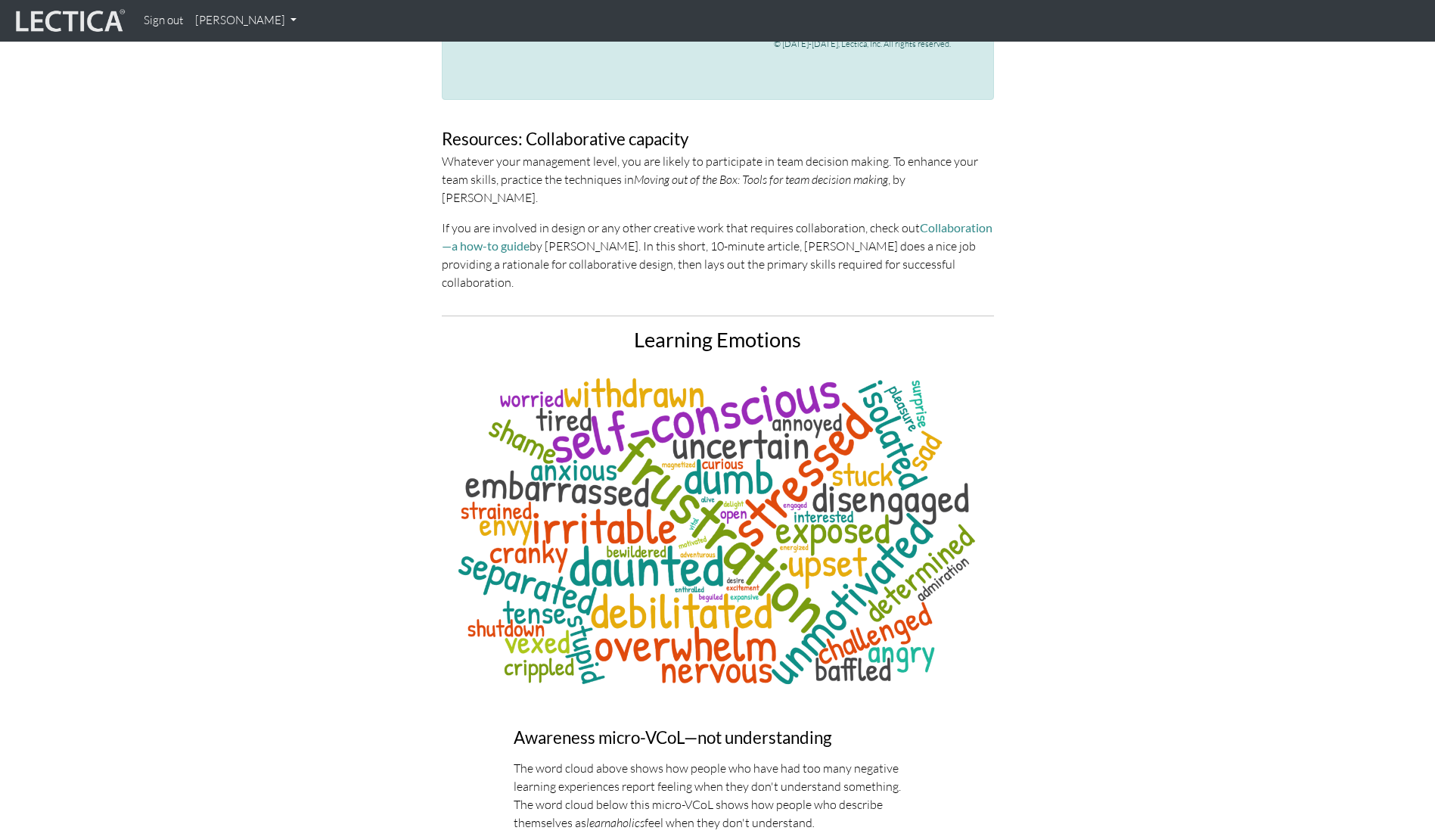
scroll to position [3977, 0]
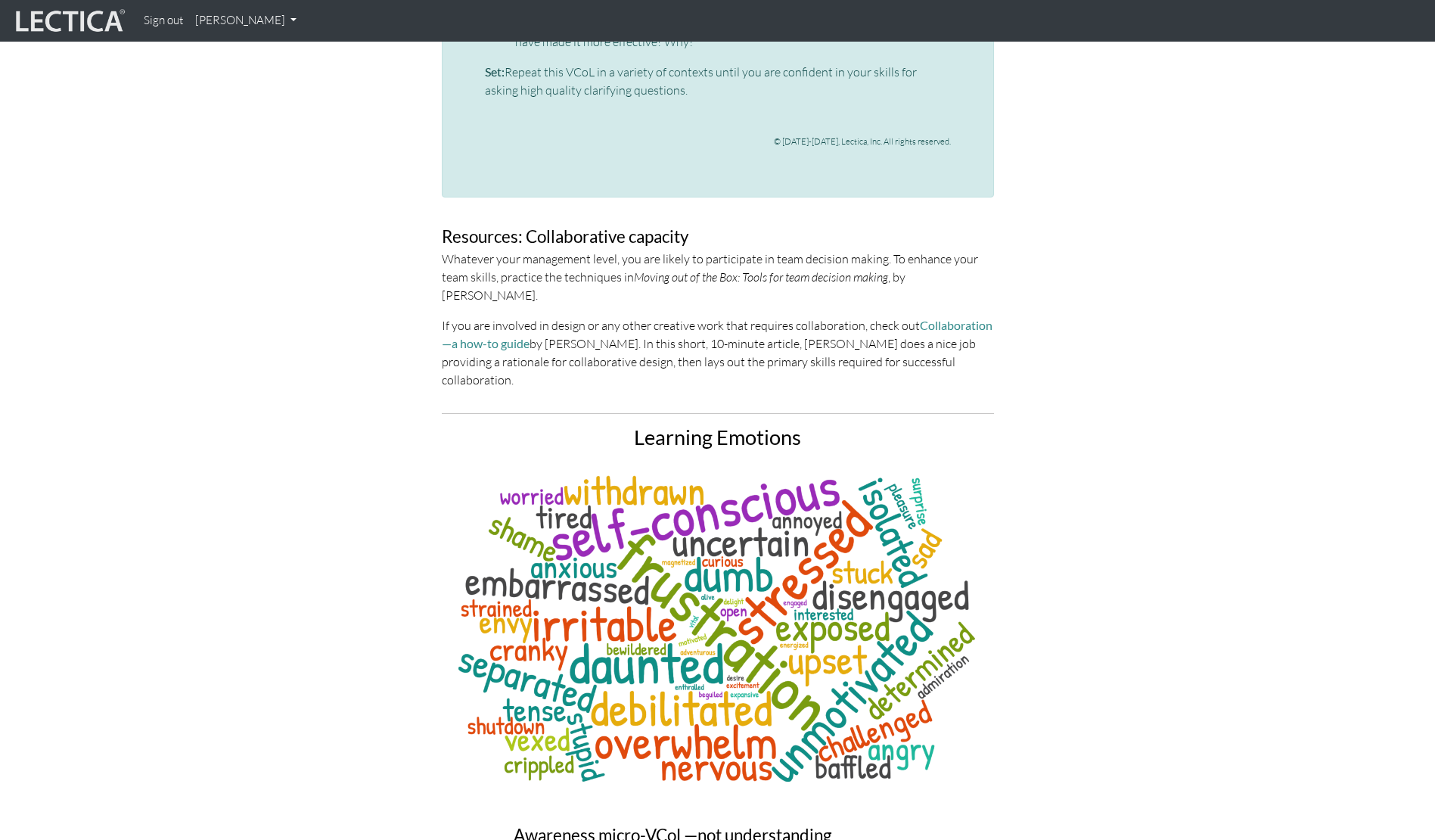
drag, startPoint x: 586, startPoint y: 182, endPoint x: 684, endPoint y: 311, distance: 162.0
drag, startPoint x: 682, startPoint y: 292, endPoint x: 610, endPoint y: 263, distance: 77.6
click at [610, 316] on p "If you are involved in design or any other creative work that requires collabor…" at bounding box center [718, 352] width 553 height 72
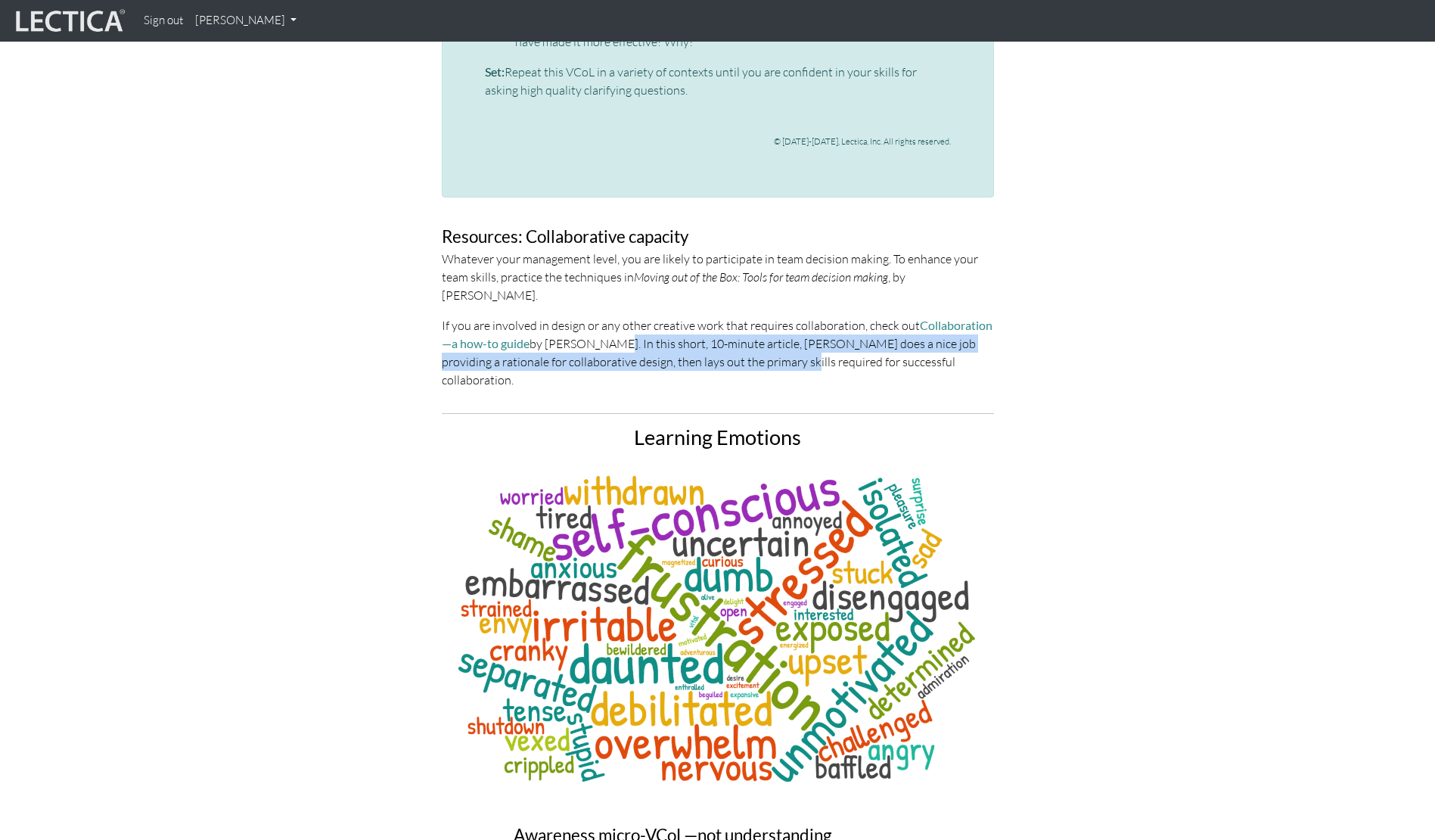
drag, startPoint x: 603, startPoint y: 263, endPoint x: 784, endPoint y: 293, distance: 183.5
click at [784, 316] on p "If you are involved in design or any other creative work that requires collabor…" at bounding box center [718, 352] width 553 height 72
drag, startPoint x: 812, startPoint y: 297, endPoint x: 644, endPoint y: 265, distance: 171.0
click at [643, 316] on p "If you are involved in design or any other creative work that requires collabor…" at bounding box center [718, 352] width 553 height 72
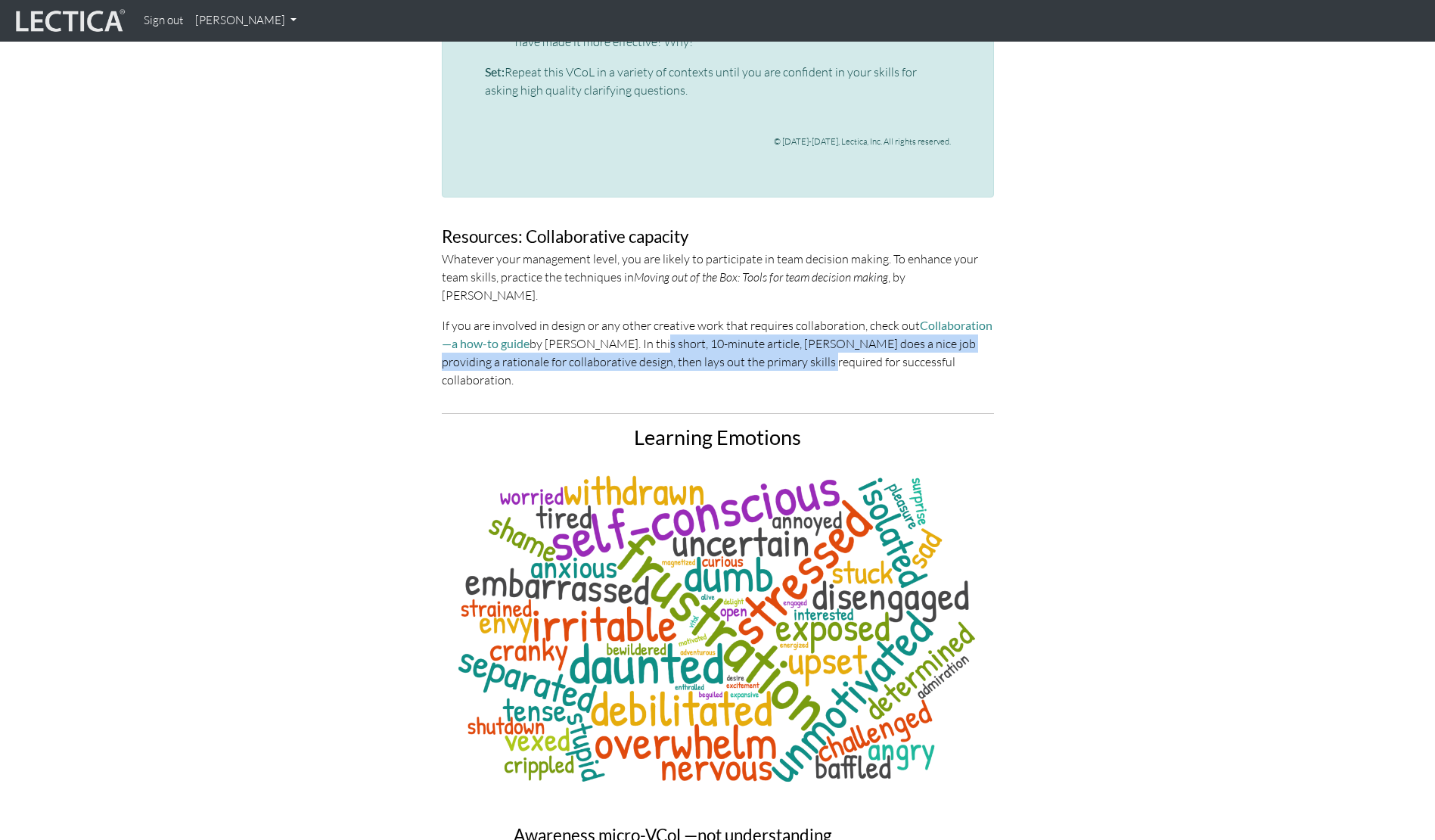
click at [644, 316] on p "If you are involved in design or any other creative work that requires collabor…" at bounding box center [718, 352] width 553 height 72
drag, startPoint x: 628, startPoint y: 263, endPoint x: 738, endPoint y: 291, distance: 113.5
click at [738, 316] on p "If you are involved in design or any other creative work that requires collabor…" at bounding box center [718, 352] width 553 height 72
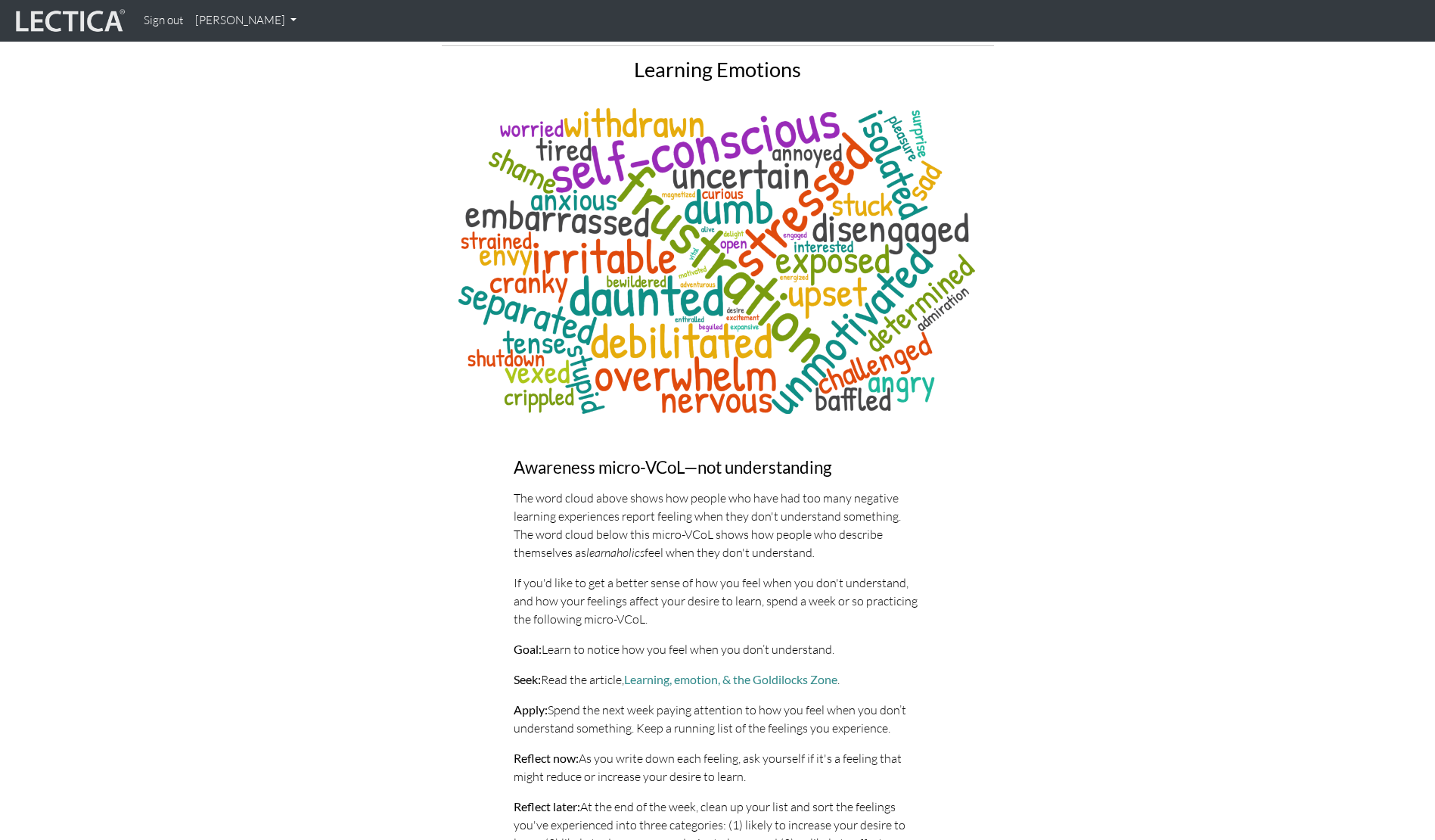
scroll to position [4348, 0]
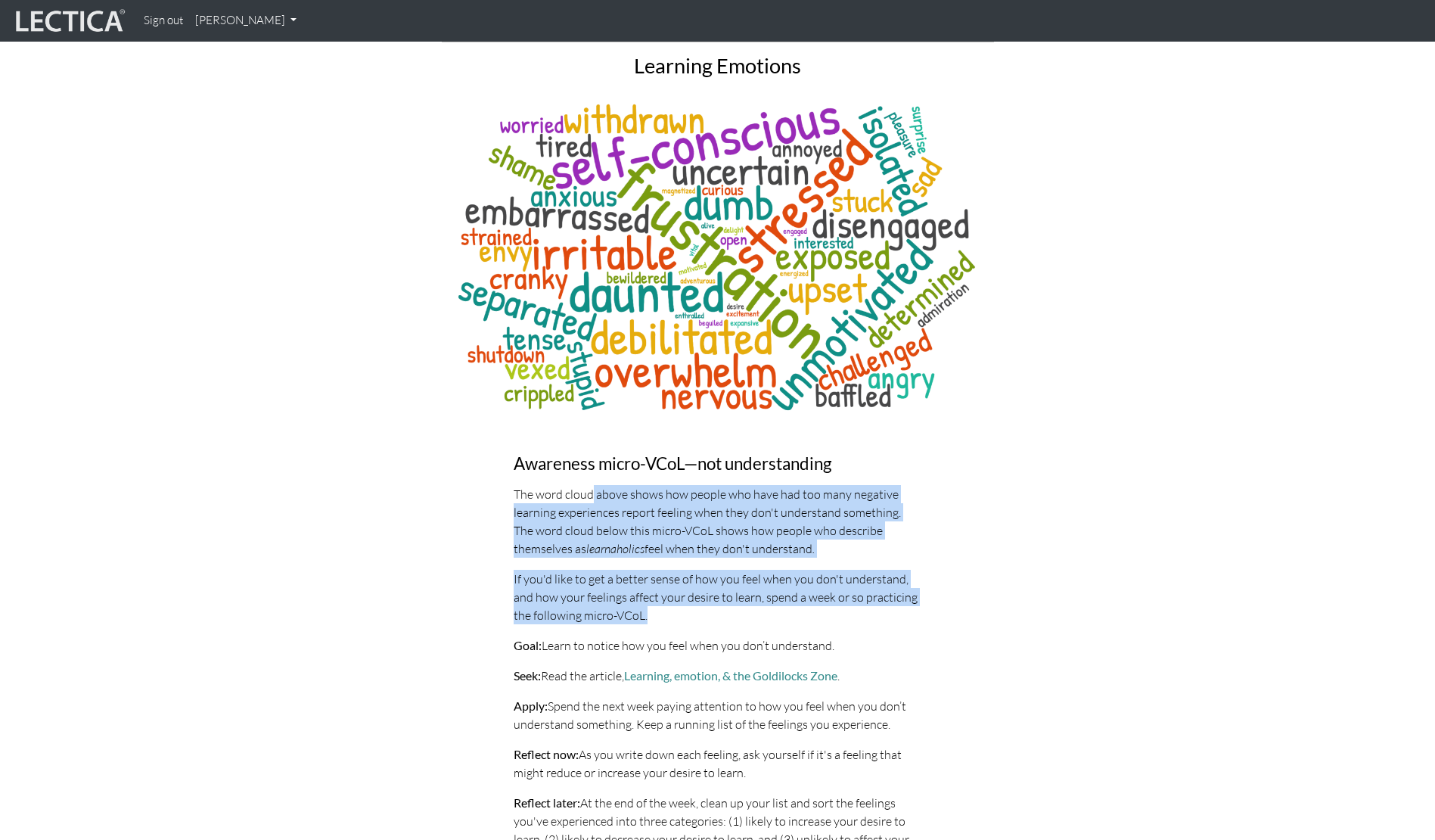
drag, startPoint x: 591, startPoint y: 402, endPoint x: 694, endPoint y: 528, distance: 162.7
click at [694, 528] on div "Awareness micro-VCoL—not understanding The word cloud above shows how people wh…" at bounding box center [718, 733] width 432 height 558
click at [694, 570] on p "If you'd like to get a better sense of how you feel when you don't understand, …" at bounding box center [718, 596] width 409 height 54
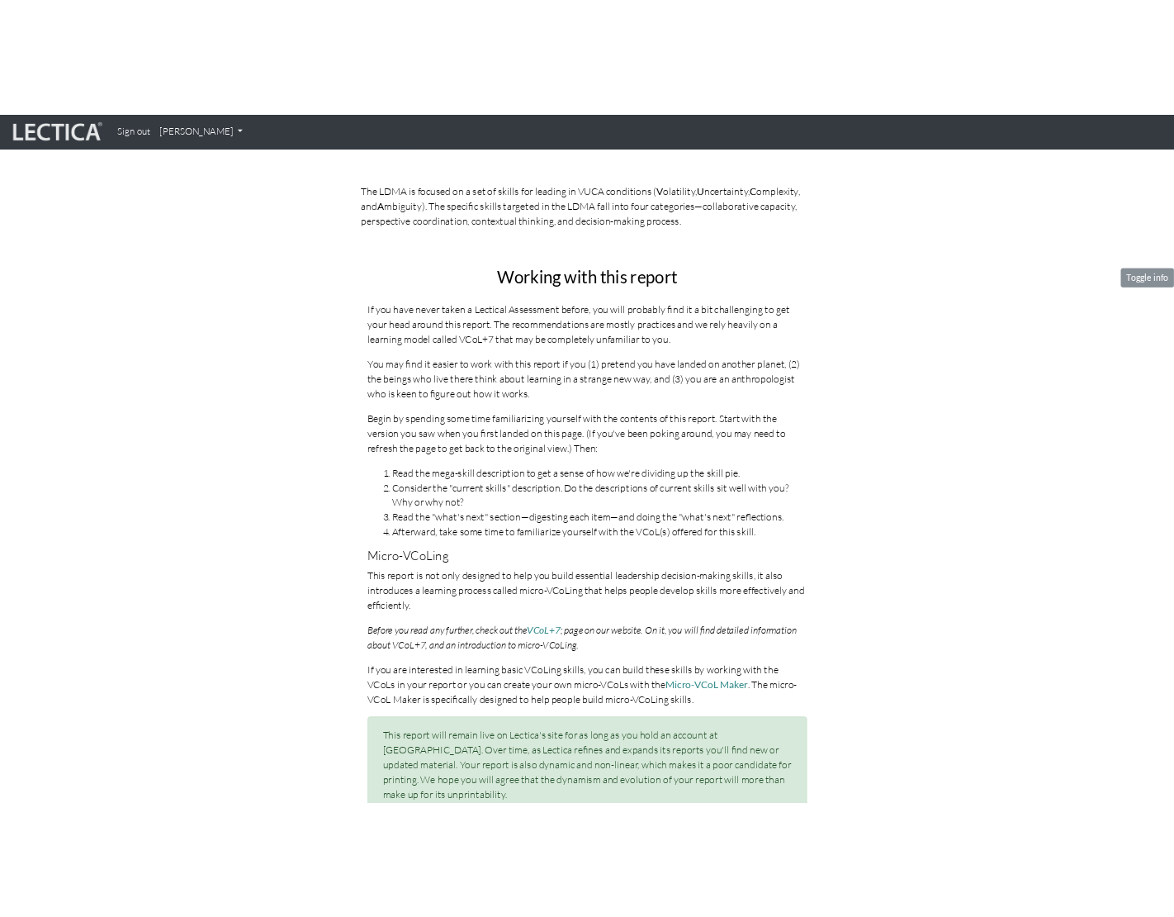
scroll to position [0, 0]
